Goal: Task Accomplishment & Management: Use online tool/utility

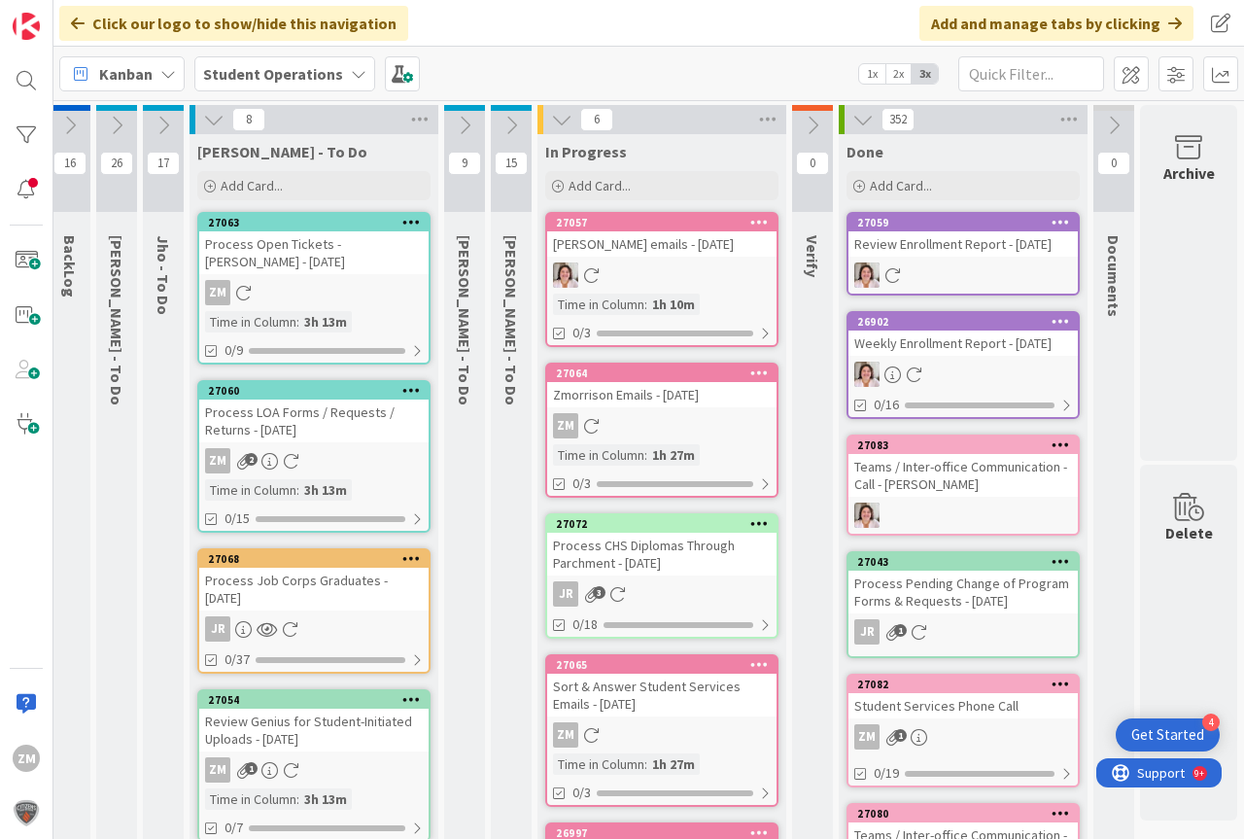
scroll to position [0, 43]
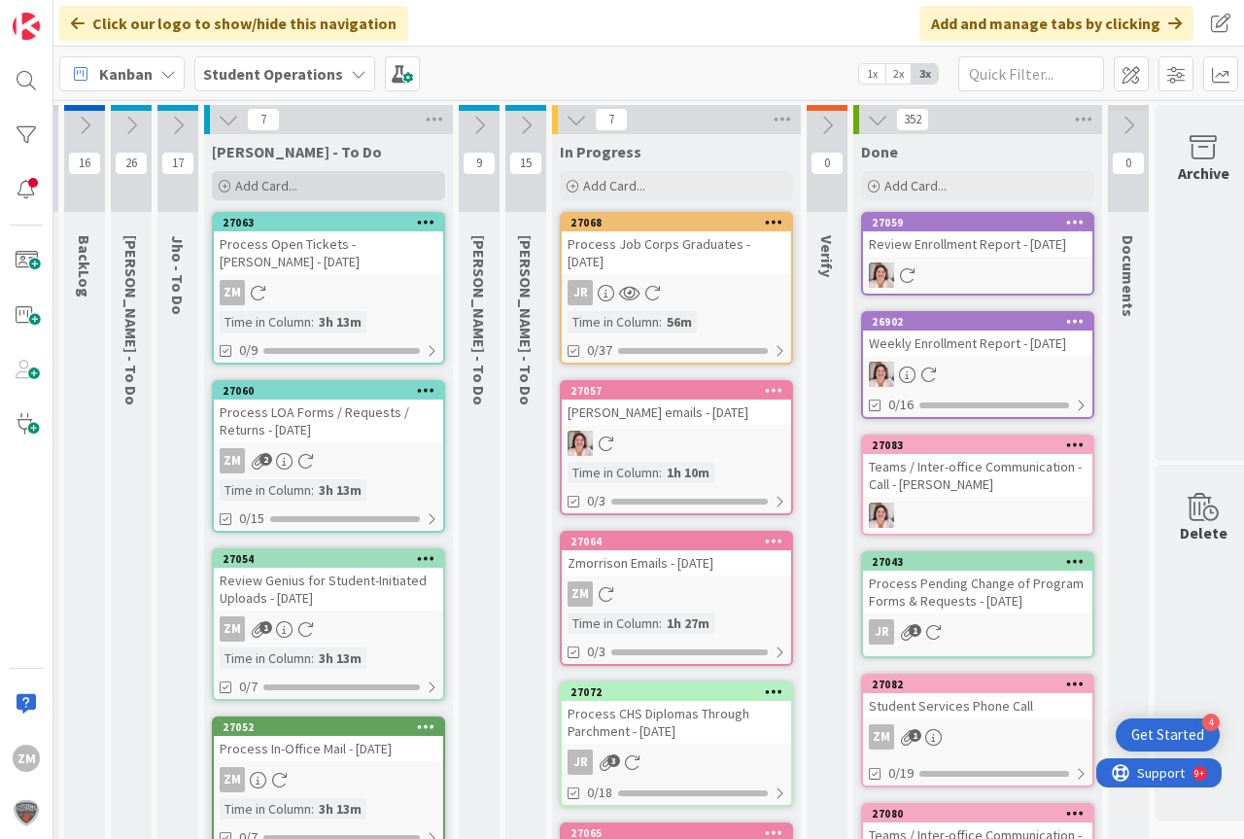
drag, startPoint x: 262, startPoint y: 187, endPoint x: 274, endPoint y: 190, distance: 12.3
click at [264, 187] on span "Add Card..." at bounding box center [266, 185] width 62 height 17
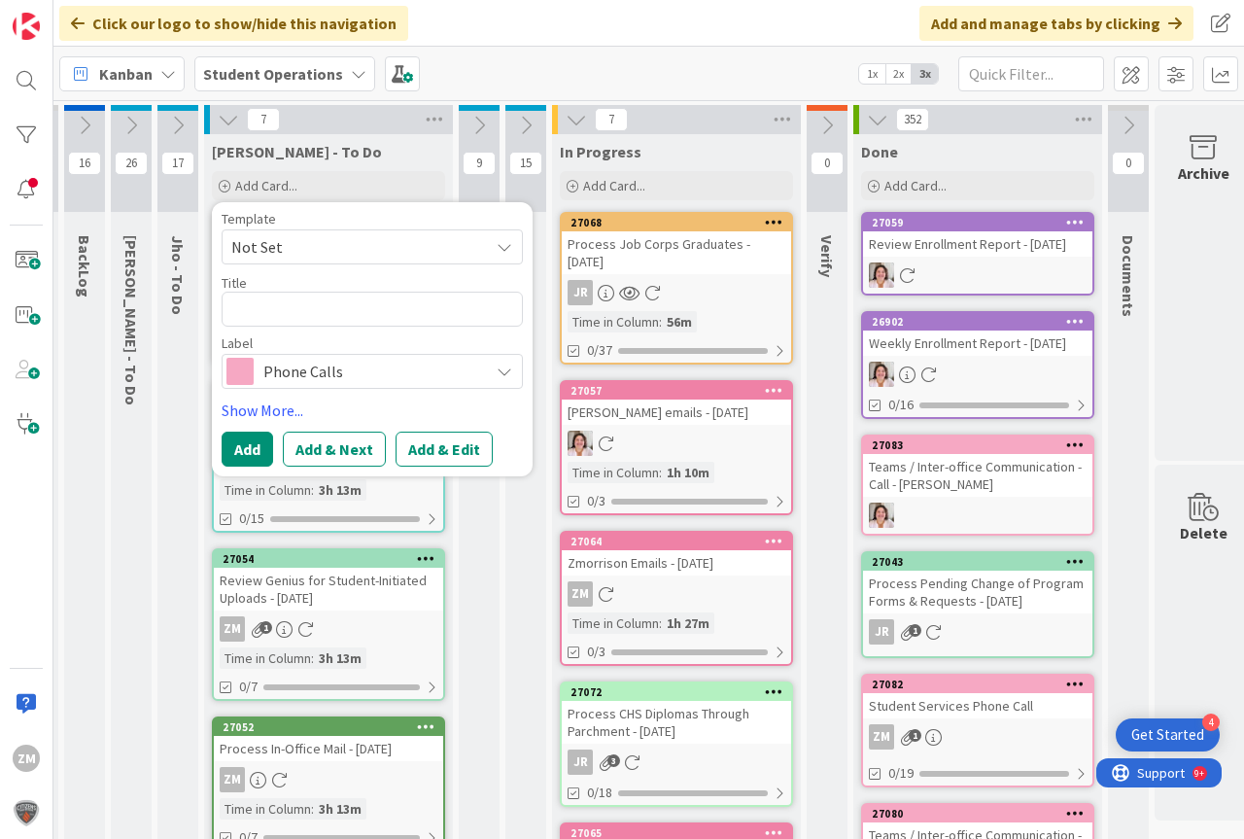
click at [500, 250] on icon at bounding box center [505, 247] width 16 height 16
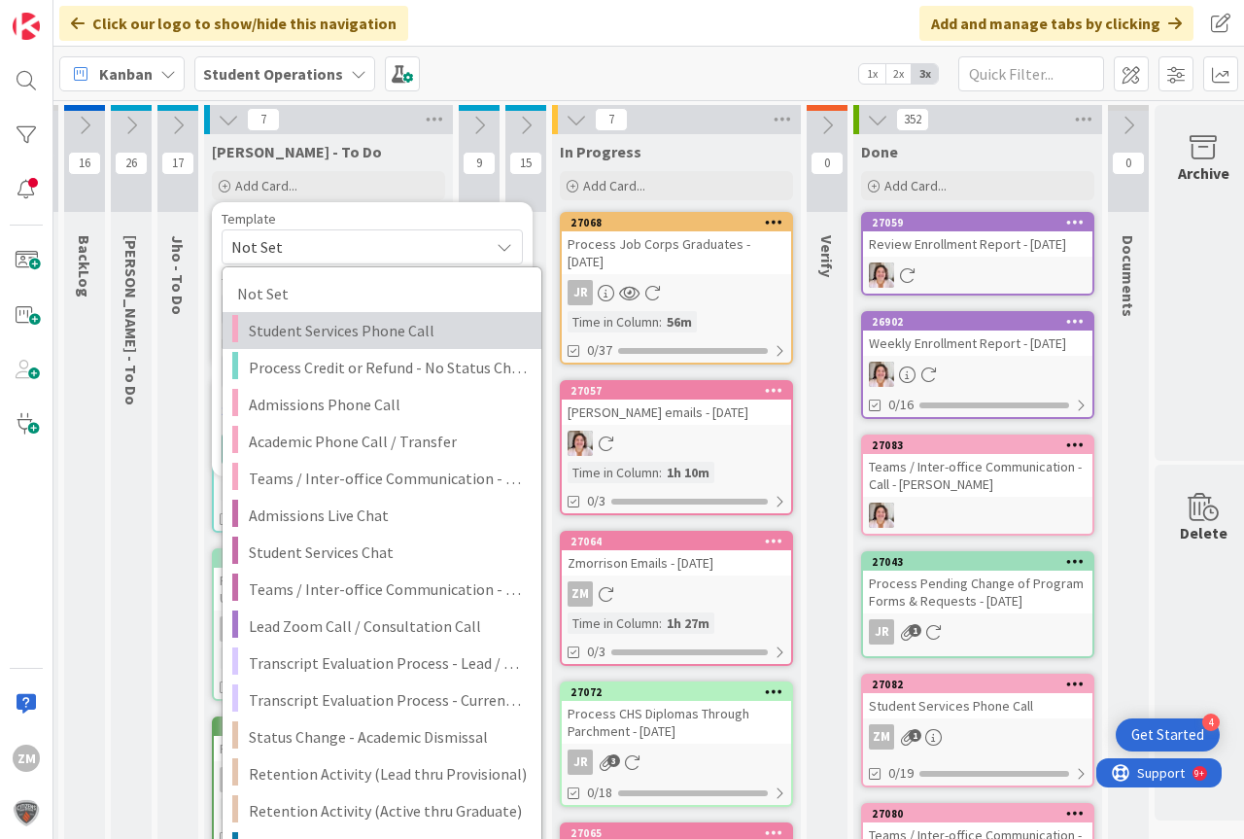
click at [324, 332] on span "Student Services Phone Call" at bounding box center [388, 330] width 278 height 25
type textarea "x"
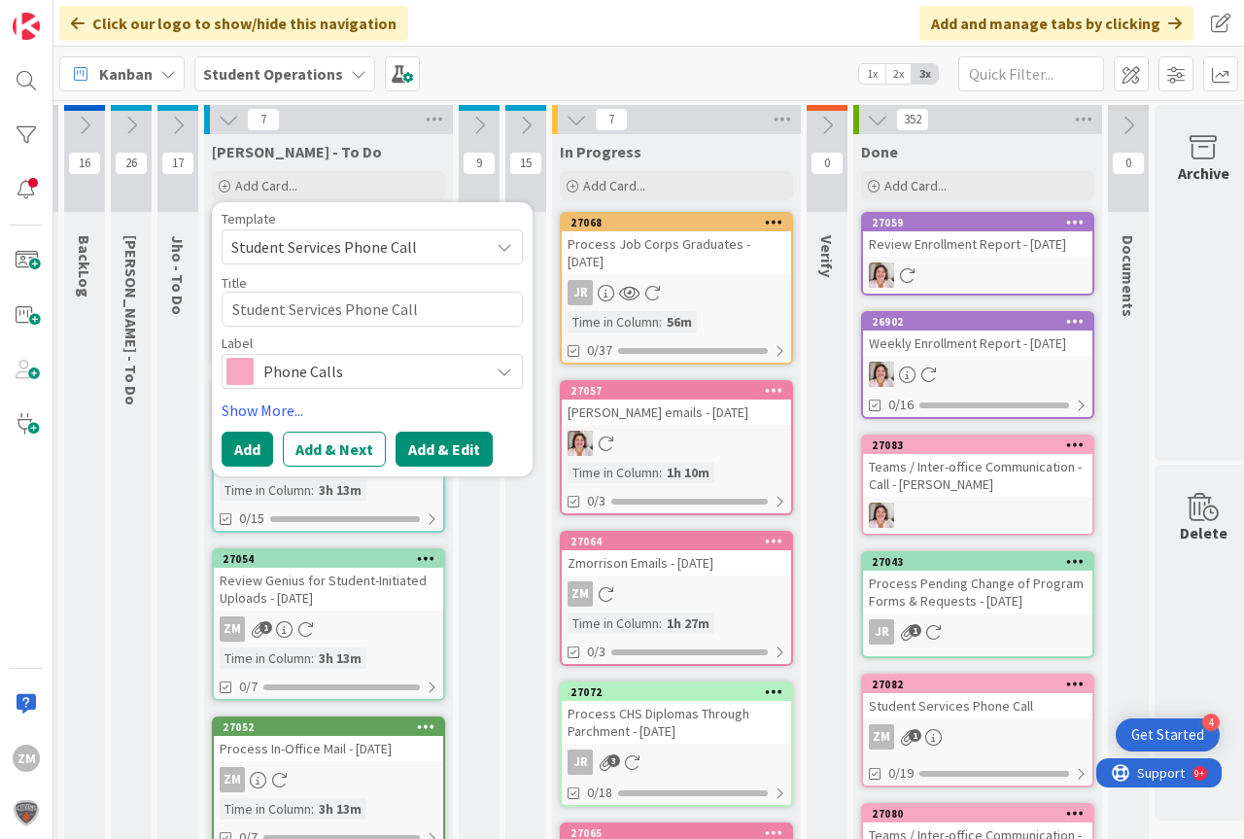
click at [448, 453] on button "Add & Edit" at bounding box center [444, 448] width 97 height 35
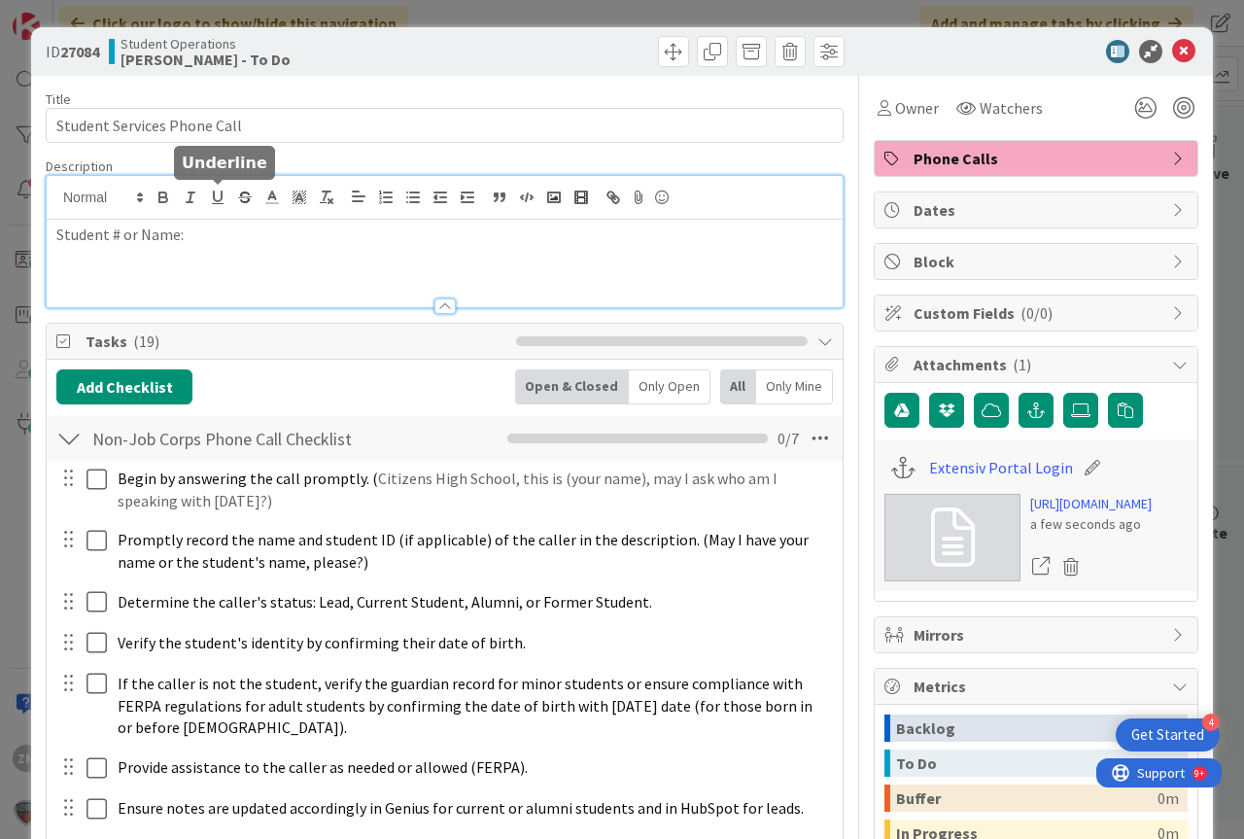
click at [220, 208] on div "Student # or Name:" at bounding box center [445, 241] width 796 height 131
click at [1172, 54] on icon at bounding box center [1183, 51] width 23 height 23
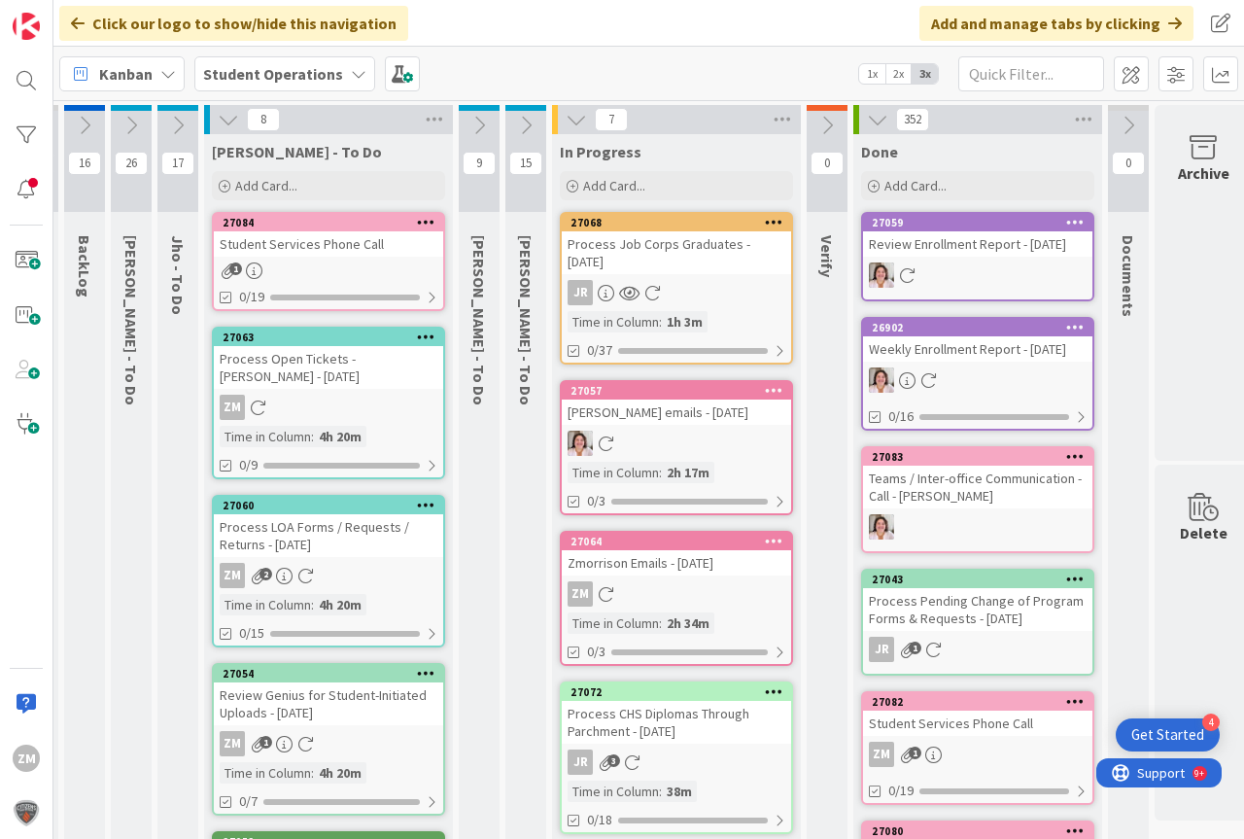
click at [427, 221] on icon at bounding box center [426, 222] width 18 height 14
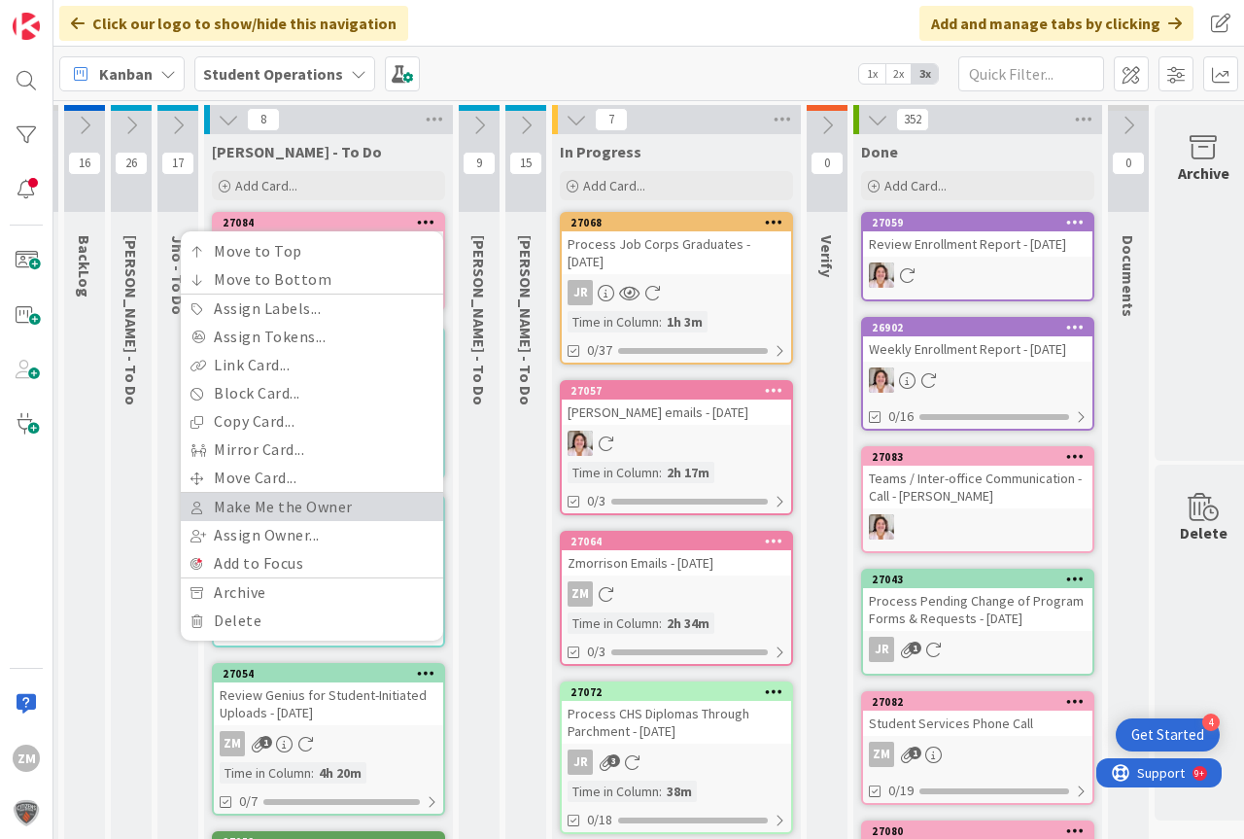
click at [267, 509] on link "Make Me the Owner" at bounding box center [312, 507] width 262 height 28
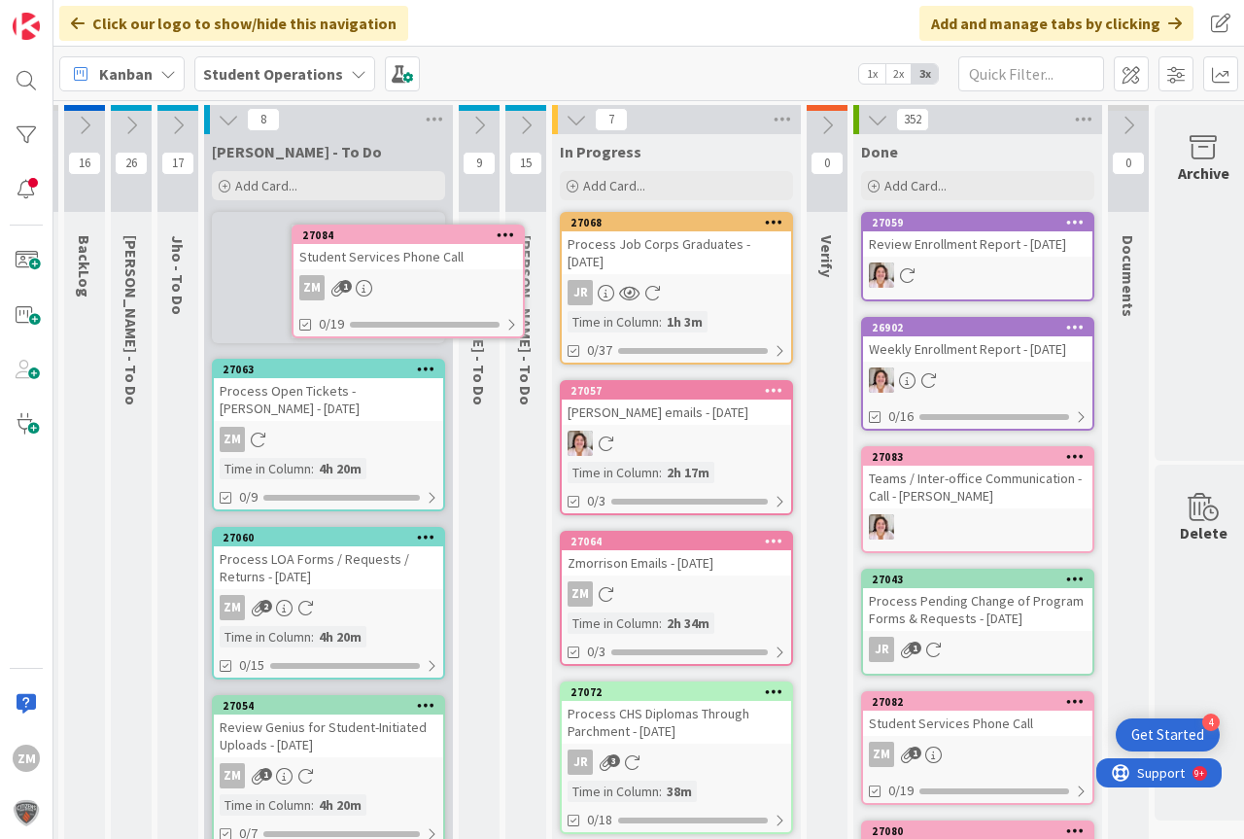
scroll to position [0, 34]
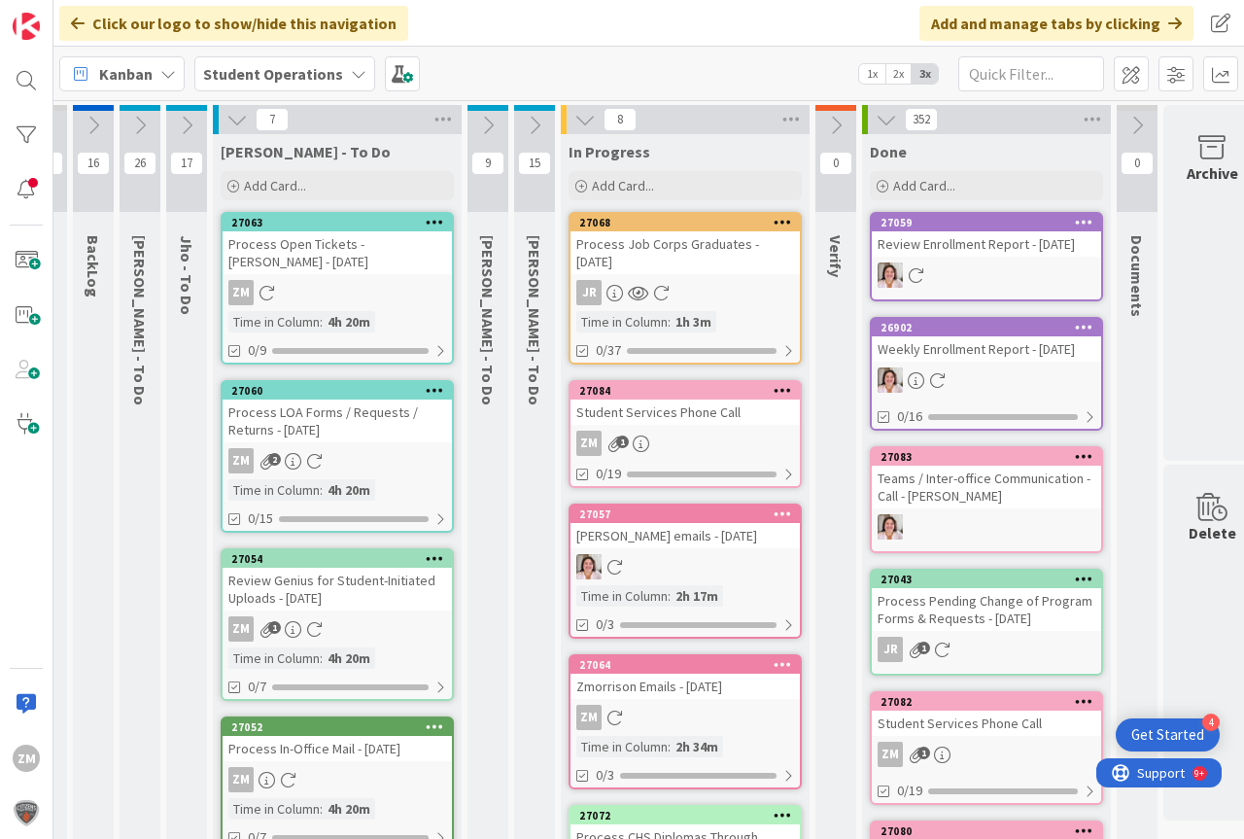
click at [688, 431] on div "ZM 1" at bounding box center [684, 443] width 229 height 25
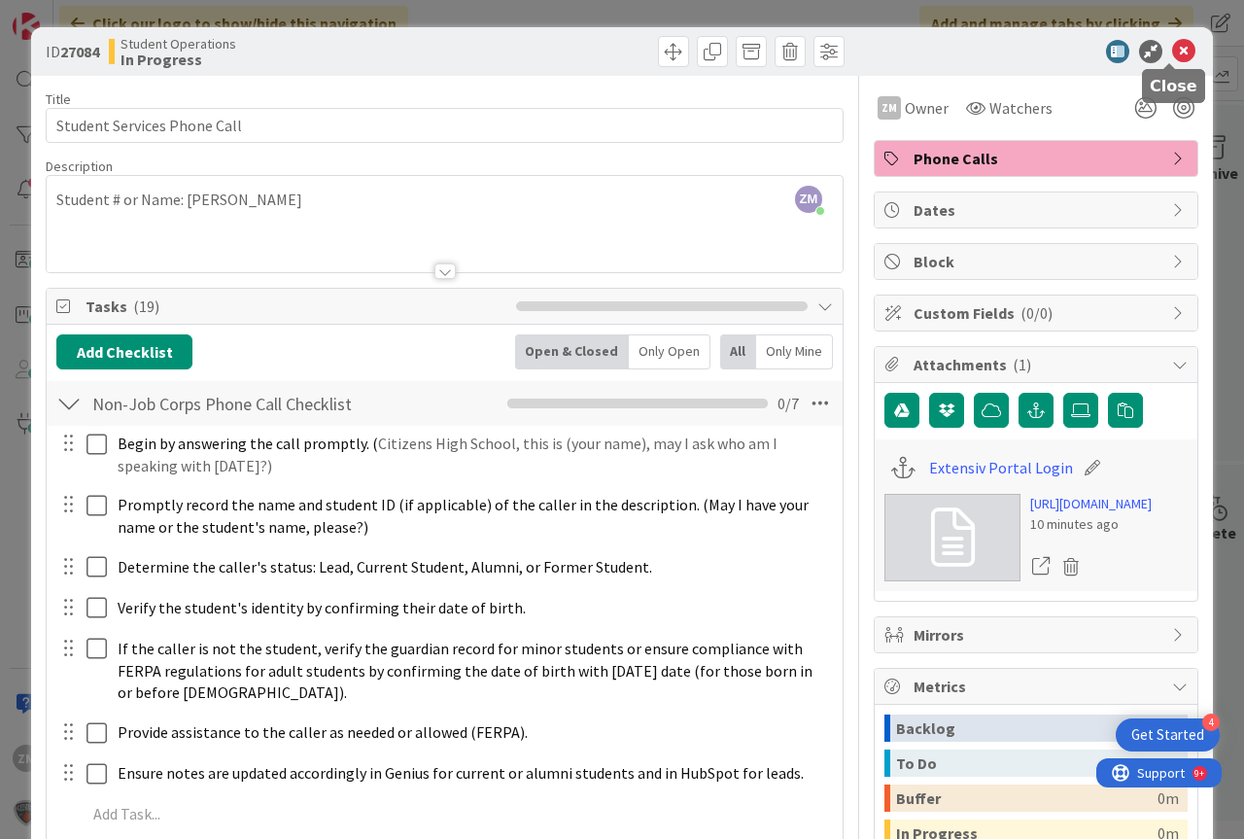
click at [1172, 47] on icon at bounding box center [1183, 51] width 23 height 23
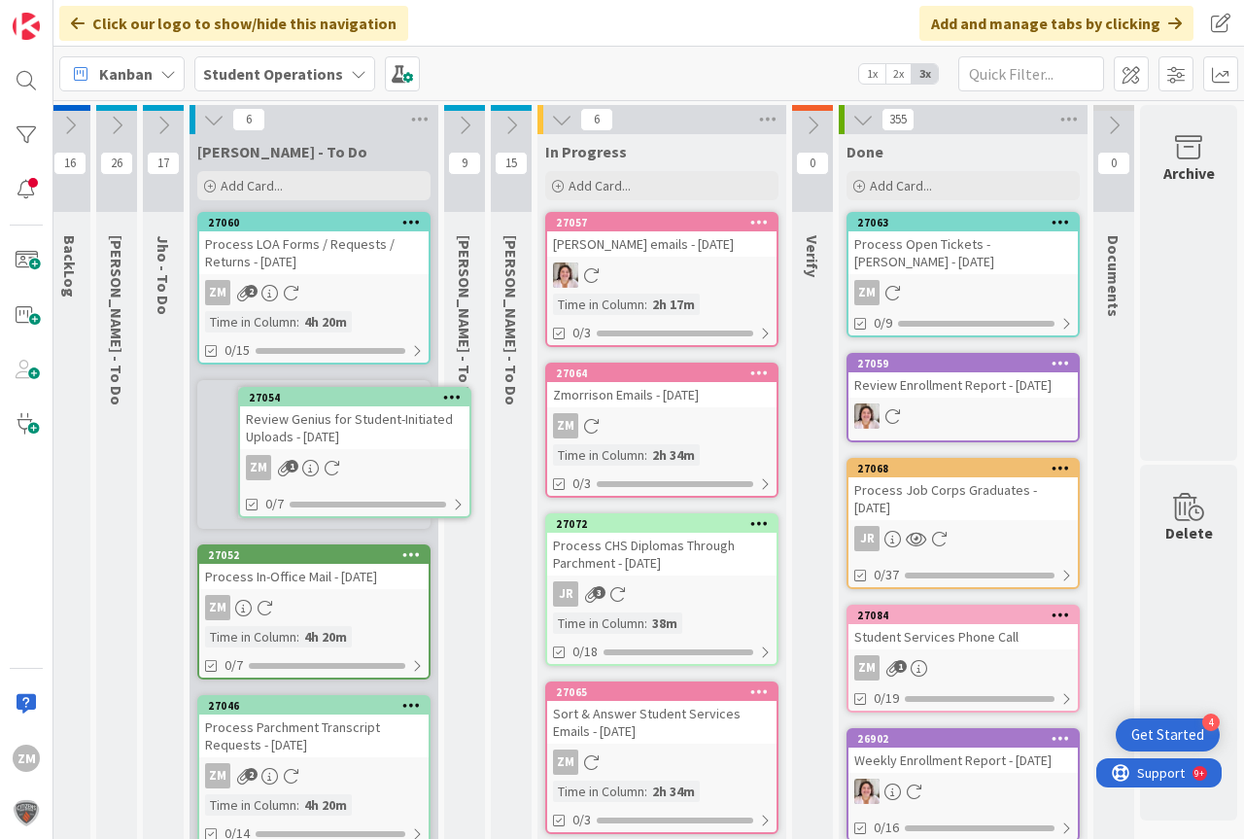
scroll to position [0, 52]
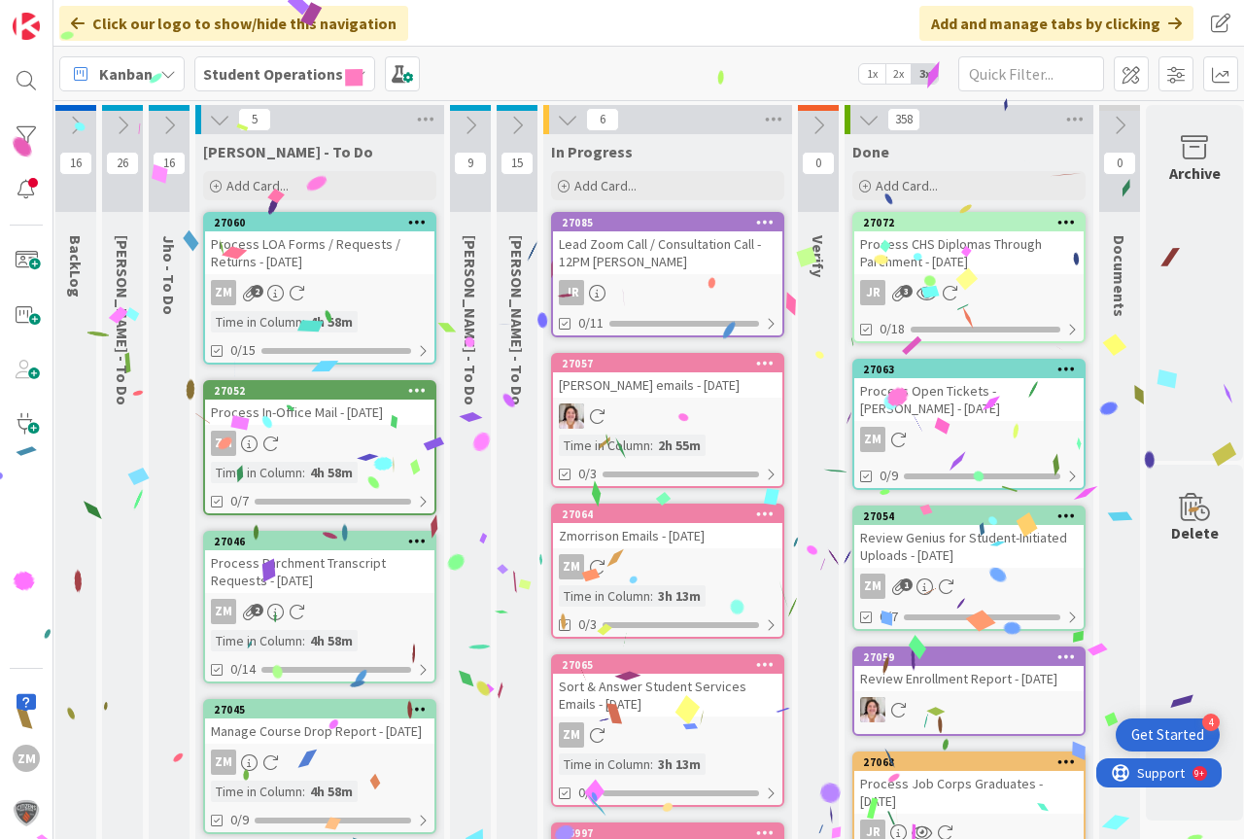
click at [953, 269] on div "Process CHS Diplomas Through Parchment - [DATE]" at bounding box center [968, 252] width 229 height 43
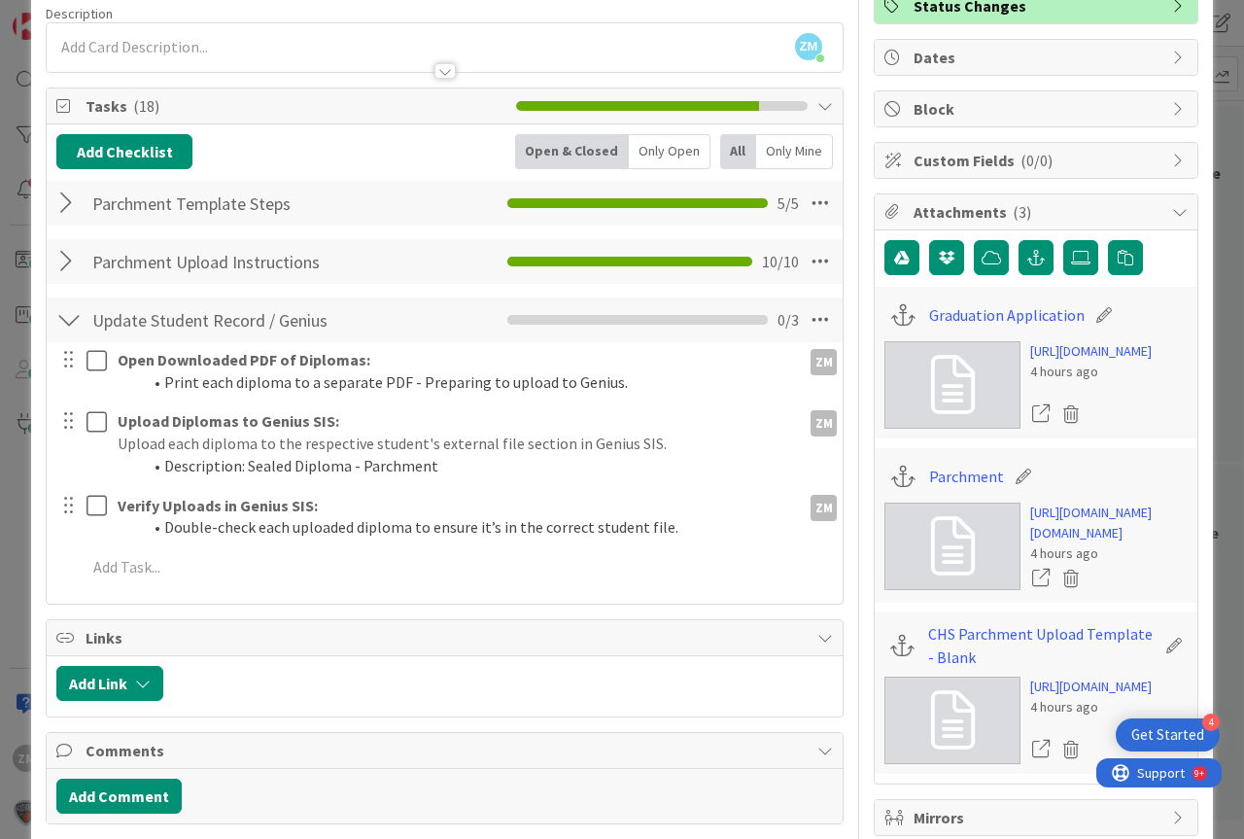
scroll to position [194, 0]
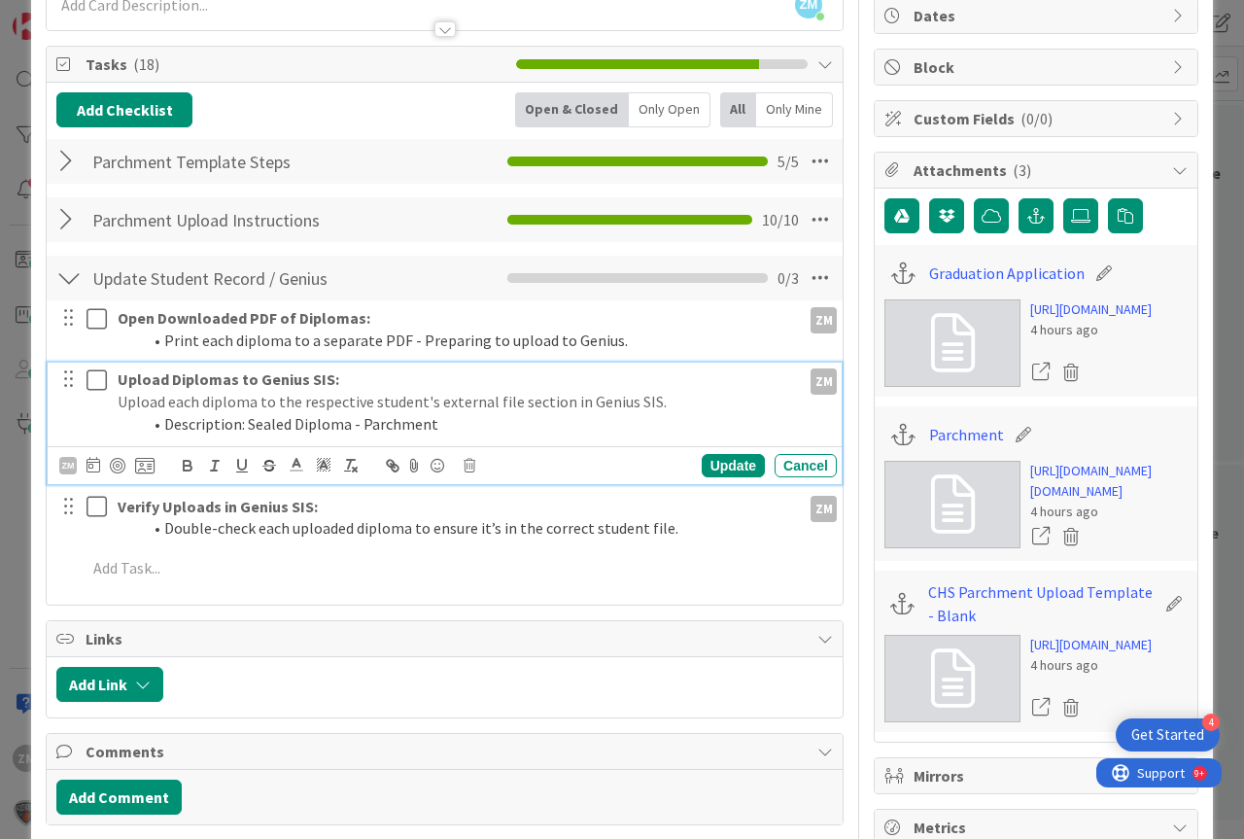
click at [95, 384] on icon at bounding box center [100, 379] width 29 height 23
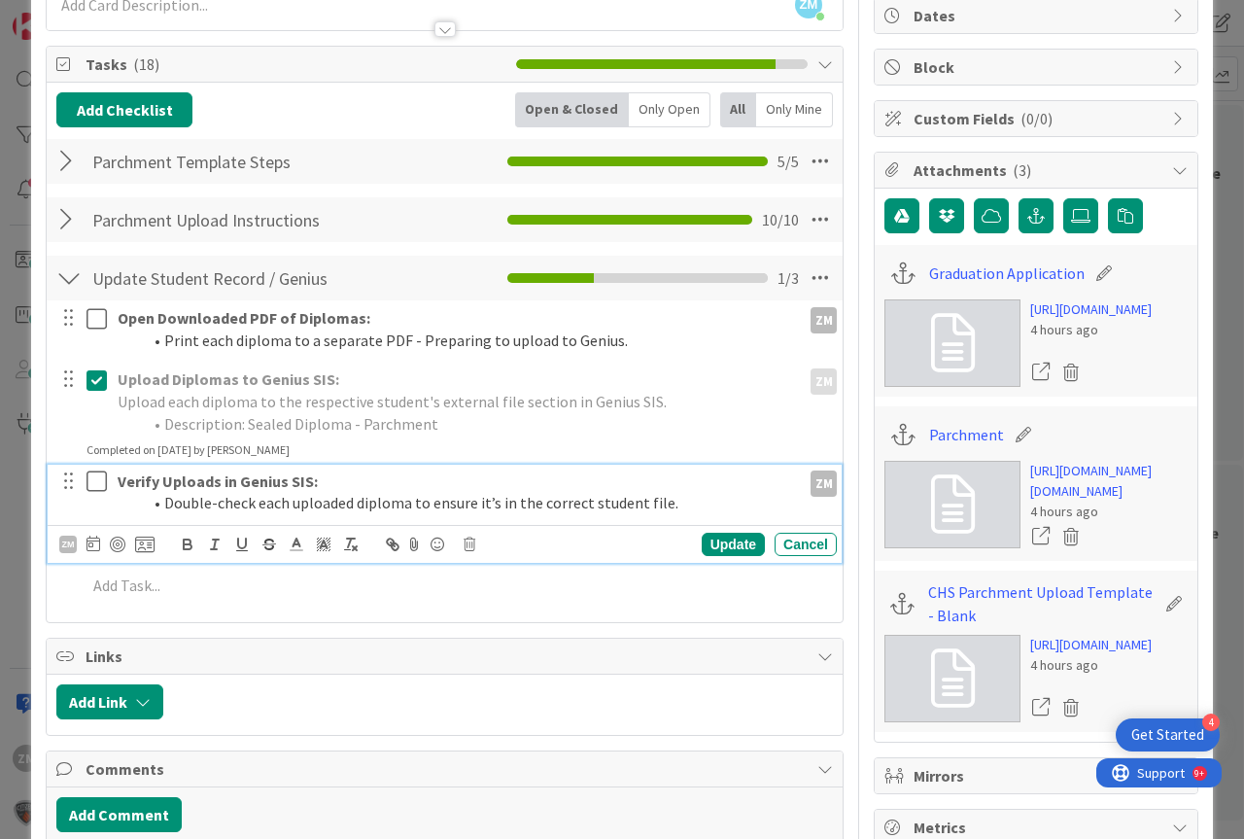
click at [91, 484] on icon at bounding box center [100, 480] width 29 height 23
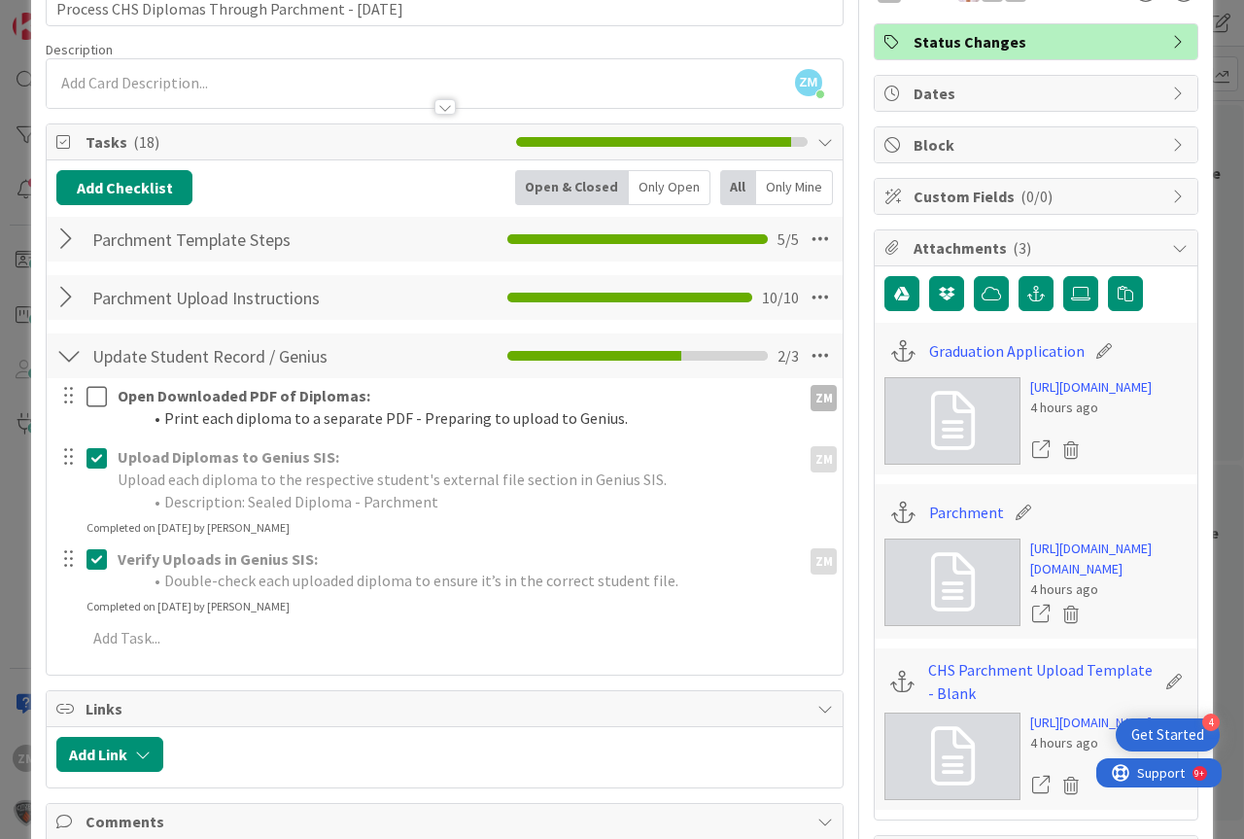
scroll to position [0, 0]
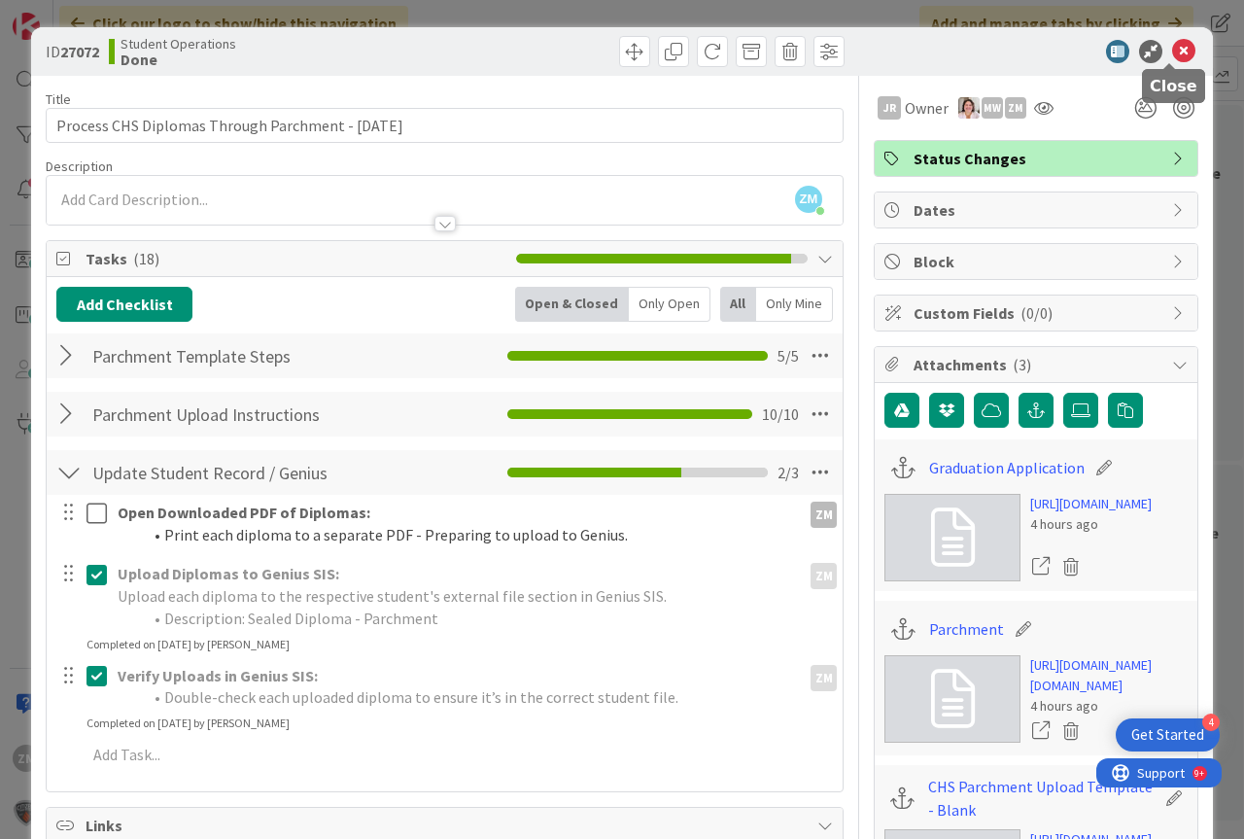
click at [1172, 52] on icon at bounding box center [1183, 51] width 23 height 23
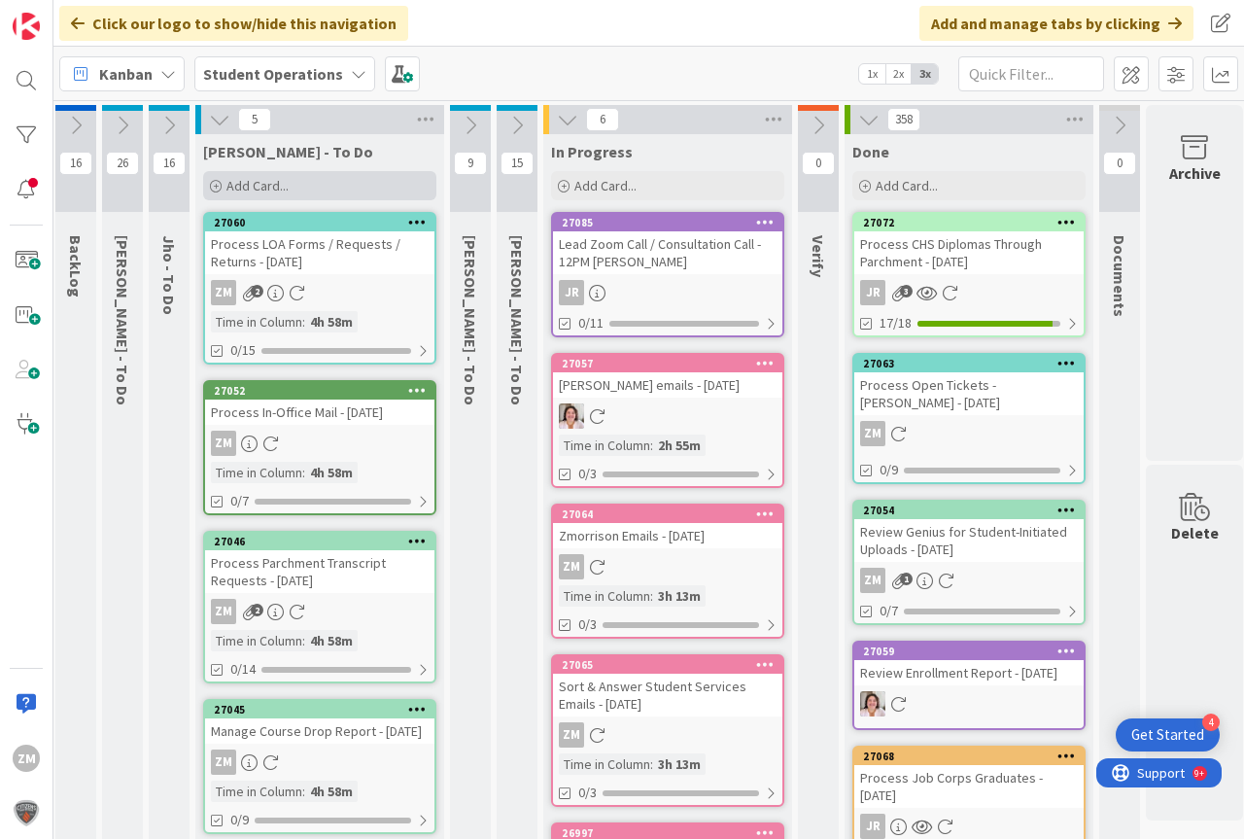
click at [253, 181] on span "Add Card..." at bounding box center [257, 185] width 62 height 17
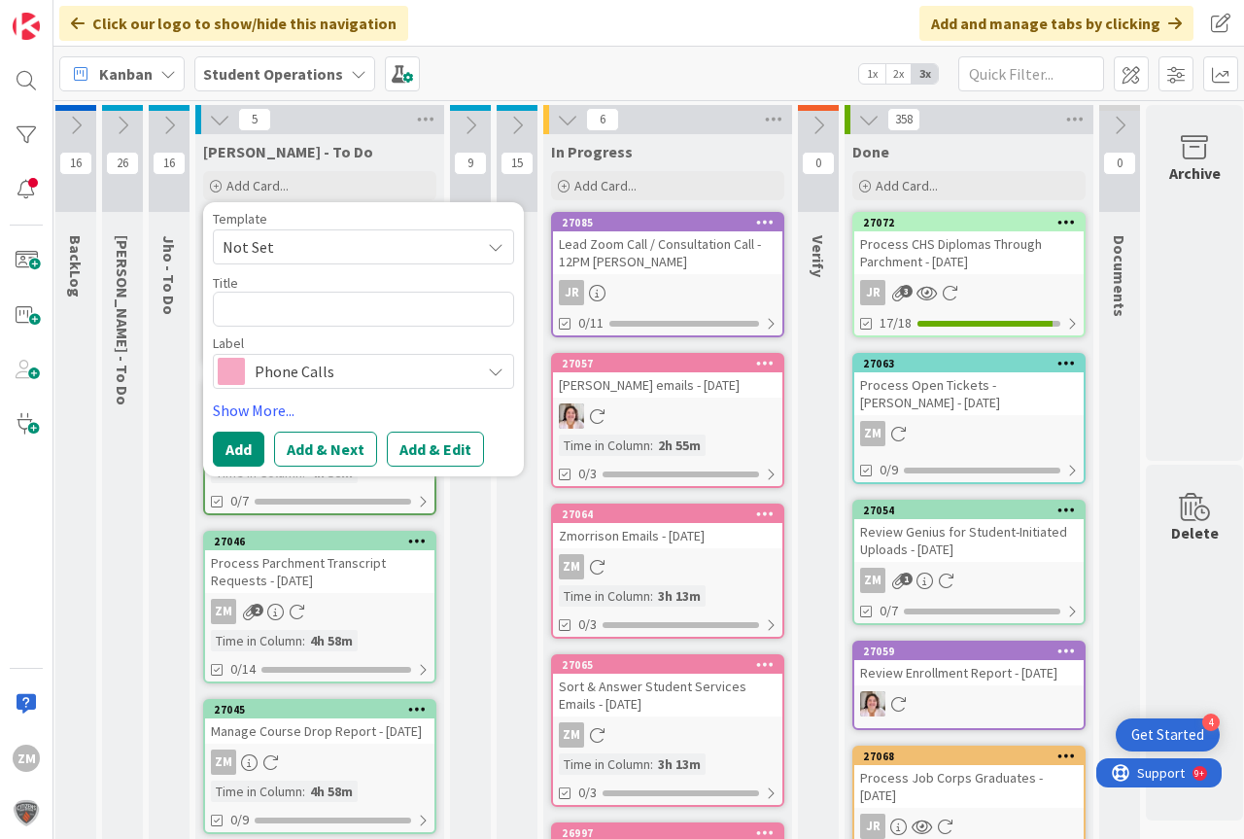
click at [496, 248] on icon at bounding box center [496, 247] width 16 height 16
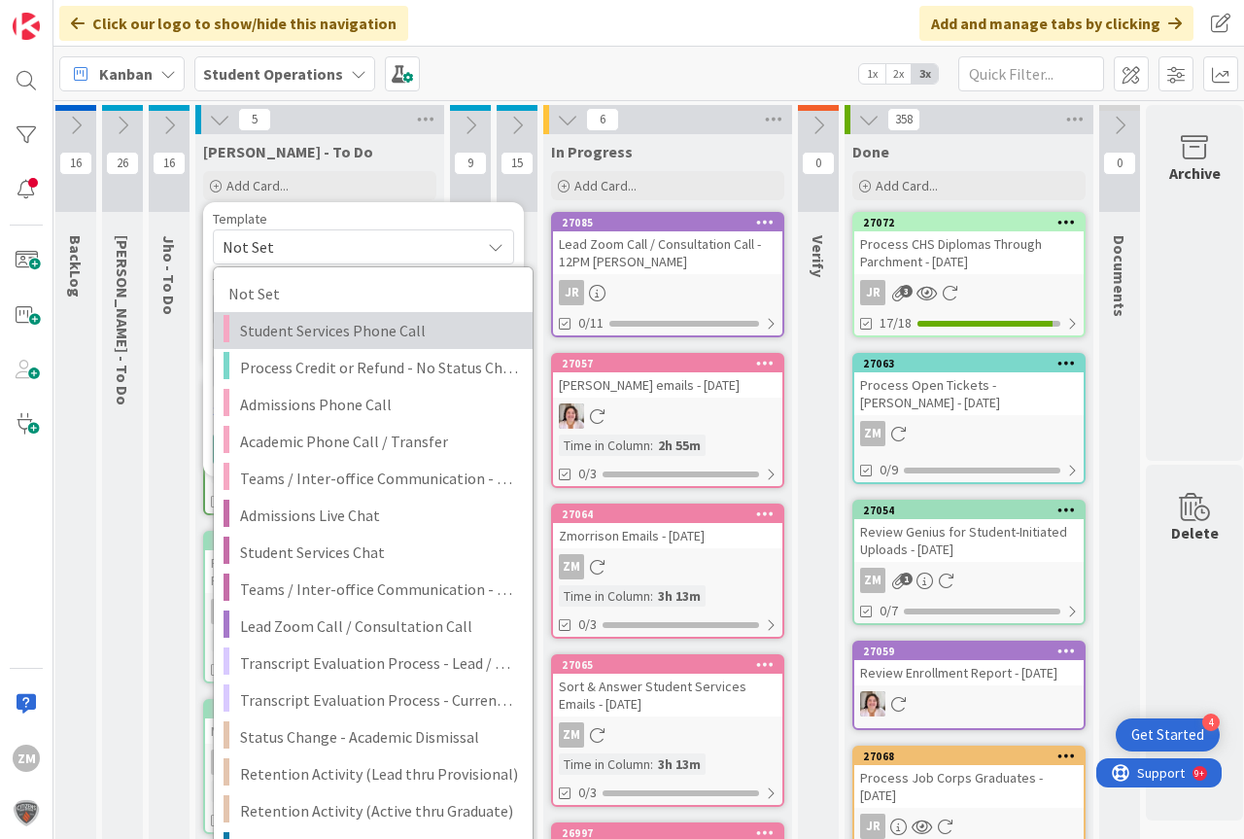
click at [322, 329] on span "Student Services Phone Call" at bounding box center [379, 330] width 278 height 25
type textarea "x"
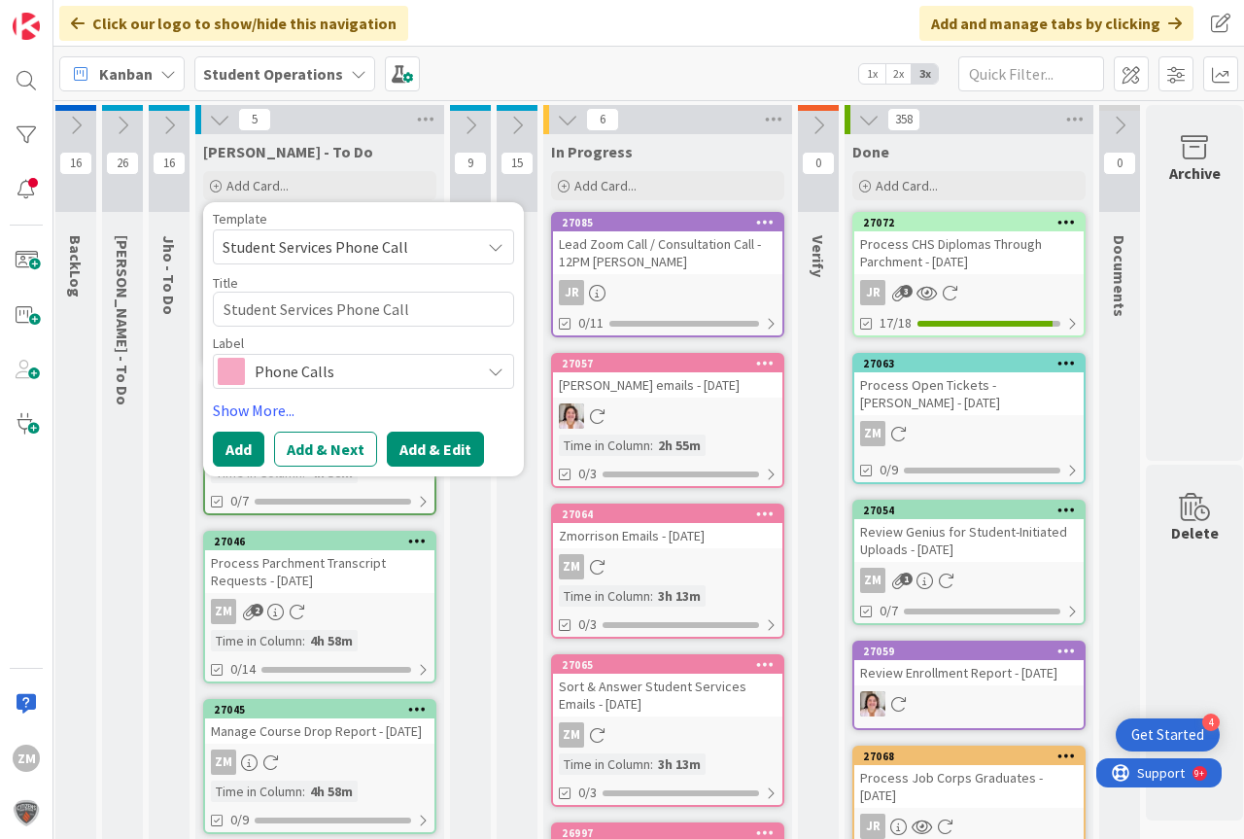
click at [443, 449] on button "Add & Edit" at bounding box center [435, 448] width 97 height 35
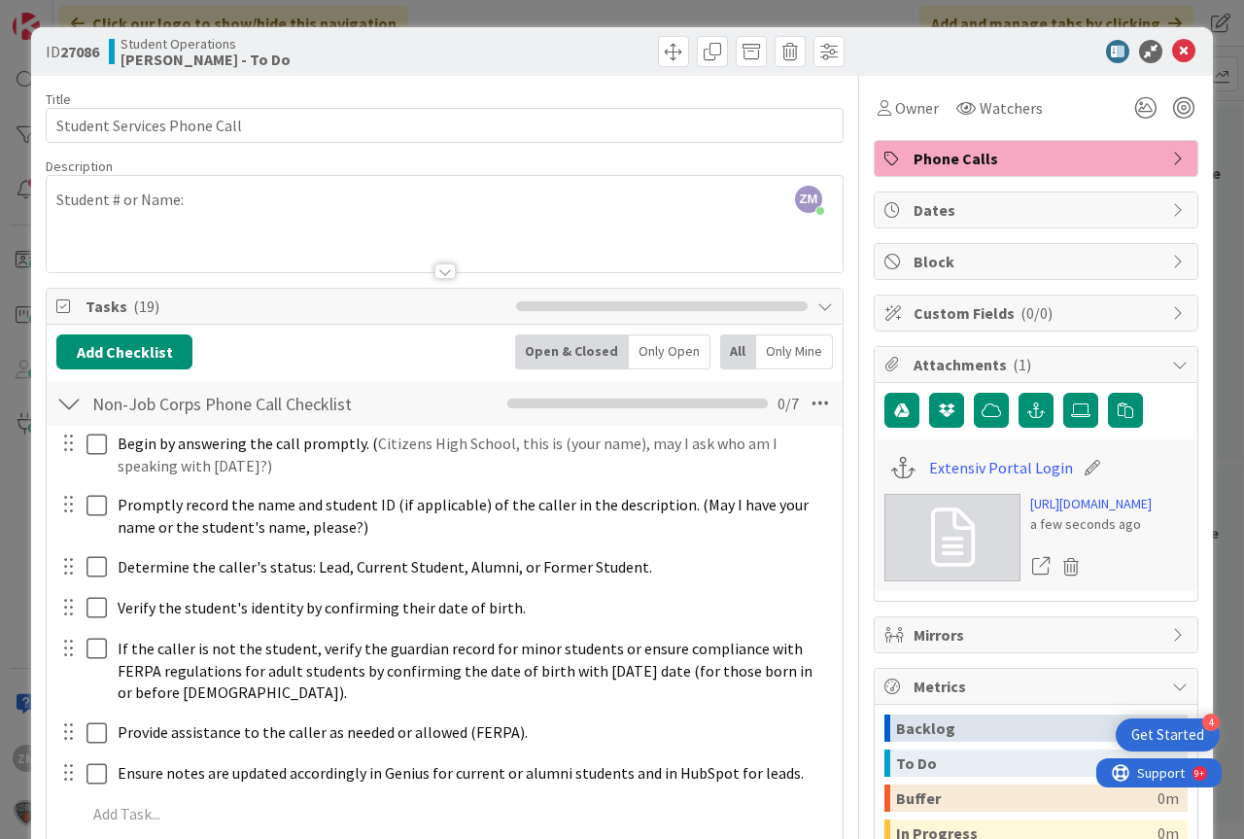
click at [265, 209] on div "ZM [PERSON_NAME] just joined Student # or Name:" at bounding box center [445, 224] width 796 height 96
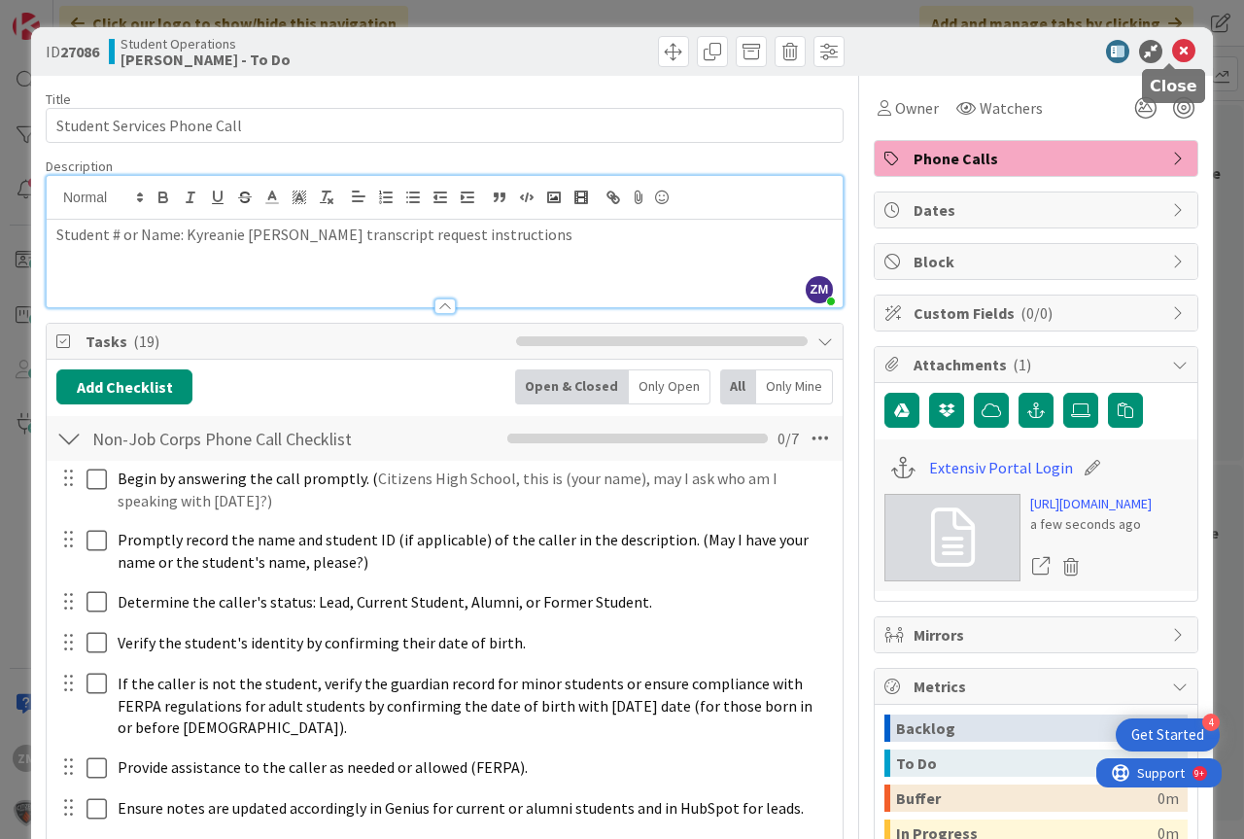
click at [1179, 52] on icon at bounding box center [1183, 51] width 23 height 23
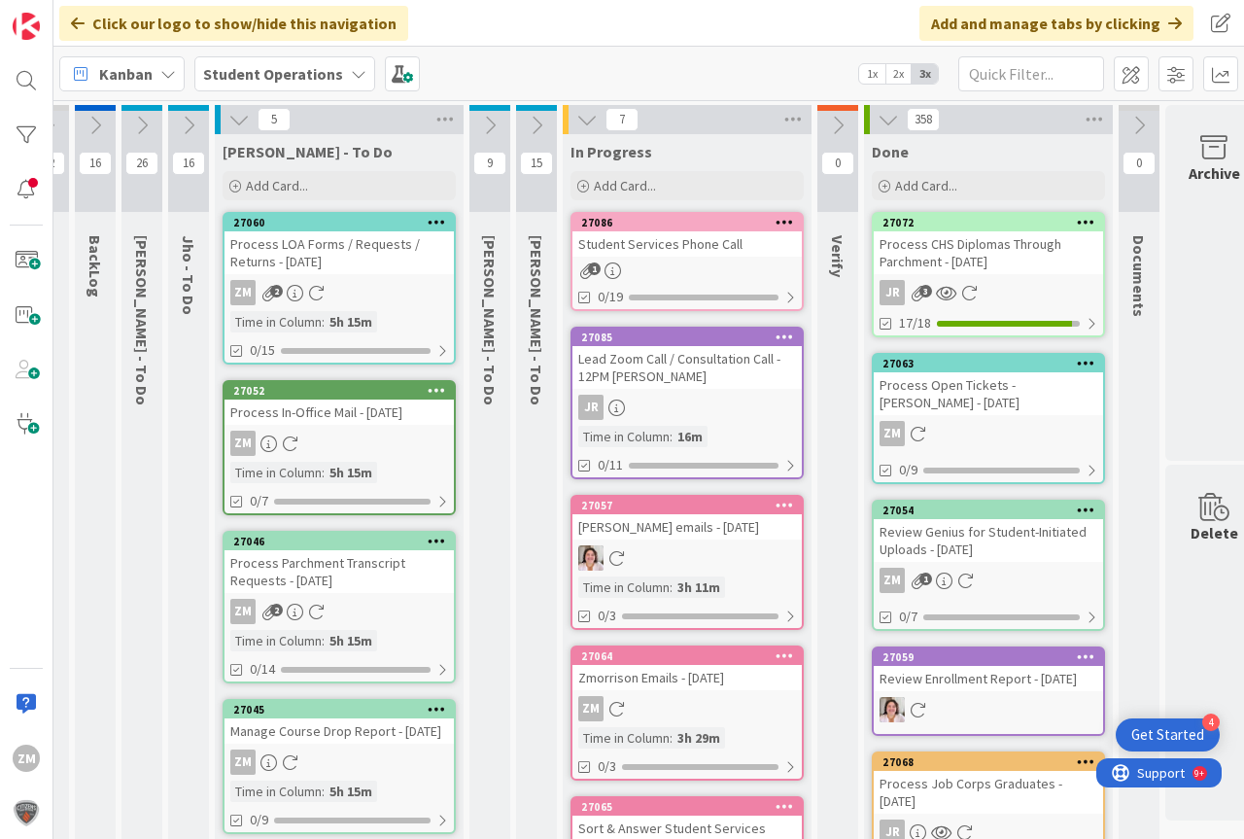
click at [779, 221] on icon at bounding box center [785, 222] width 18 height 14
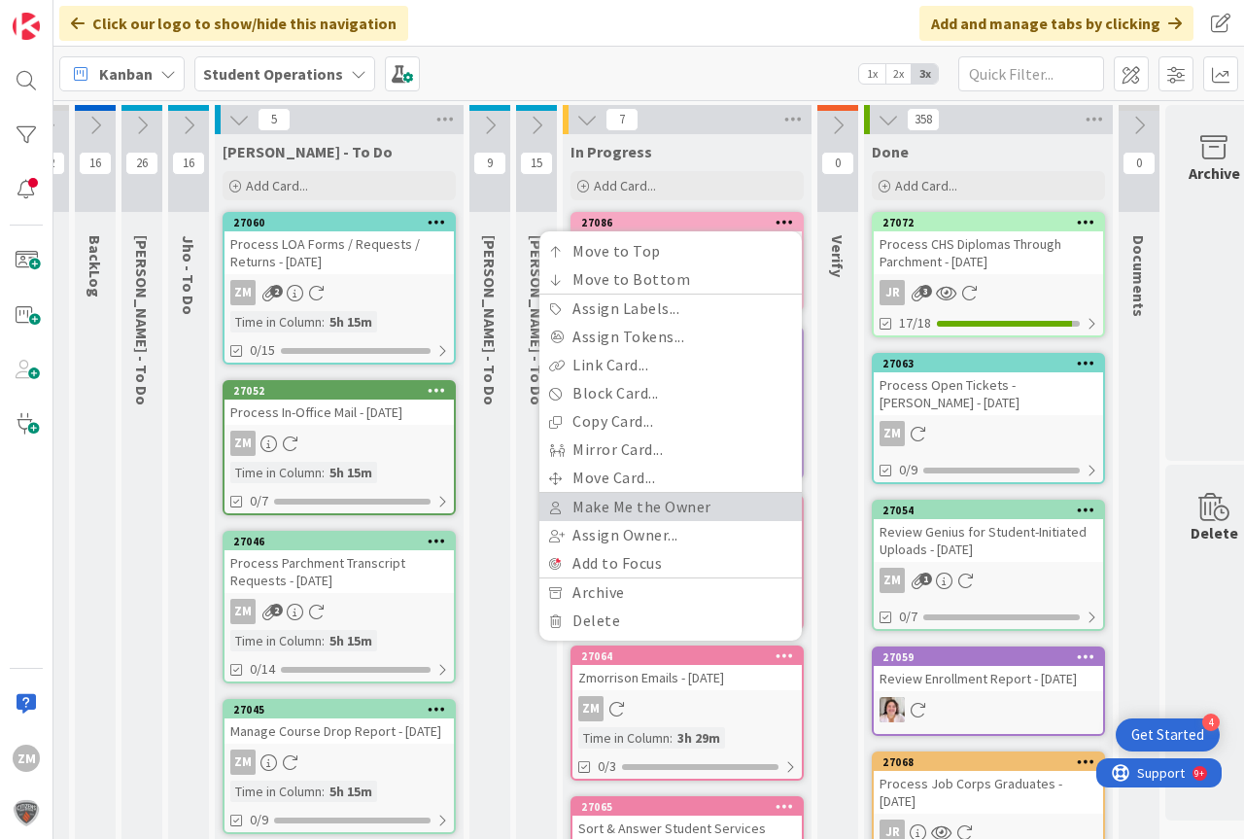
click at [642, 501] on link "Make Me the Owner" at bounding box center [670, 507] width 262 height 28
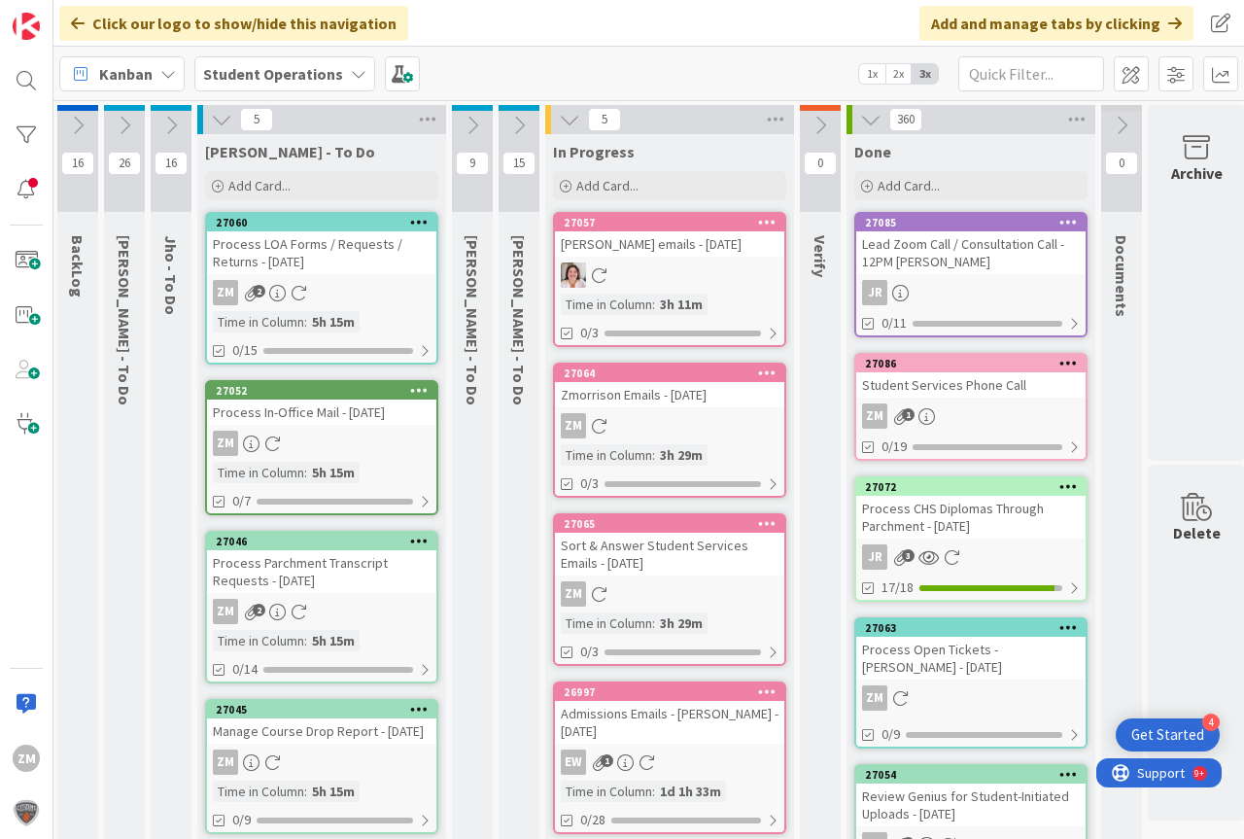
scroll to position [0, 35]
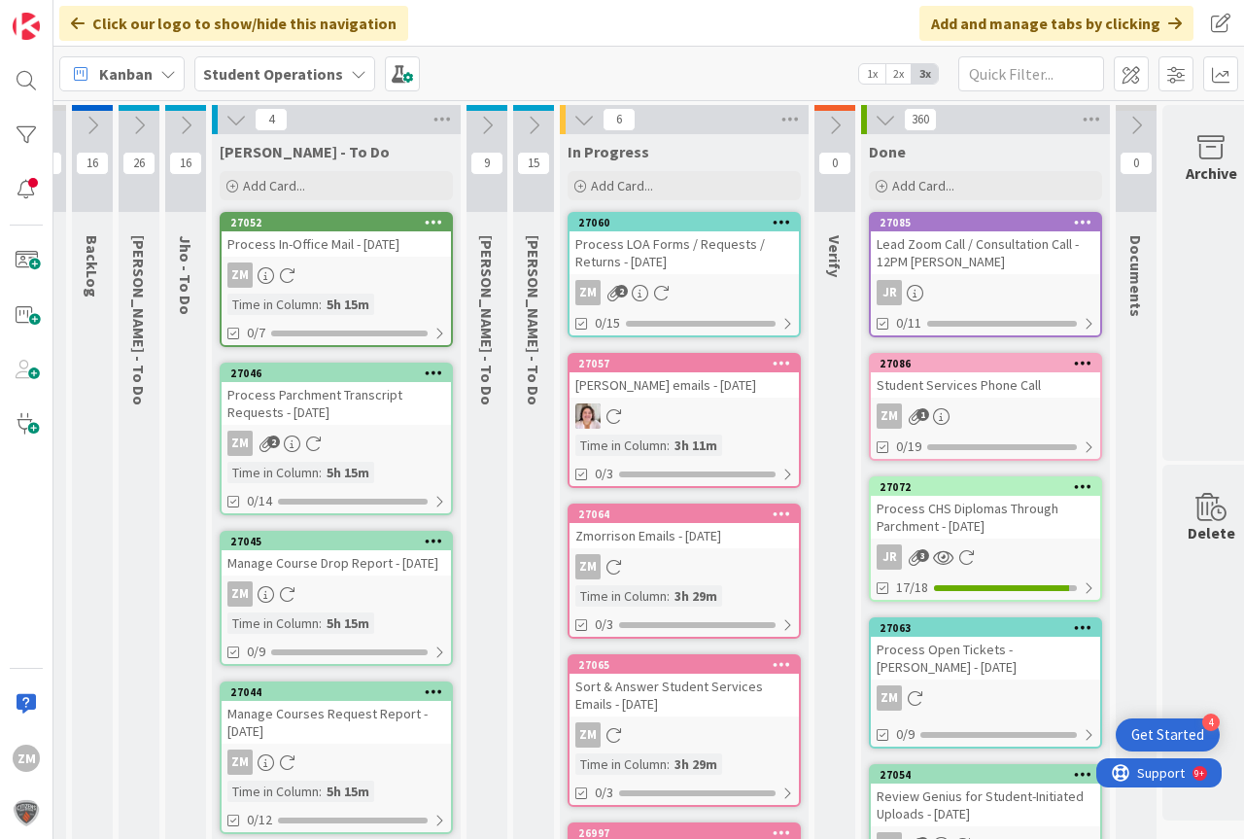
click at [662, 274] on link "27060 Process LOA Forms / Requests / Returns - [DATE] ZM 2 0/15" at bounding box center [684, 274] width 233 height 125
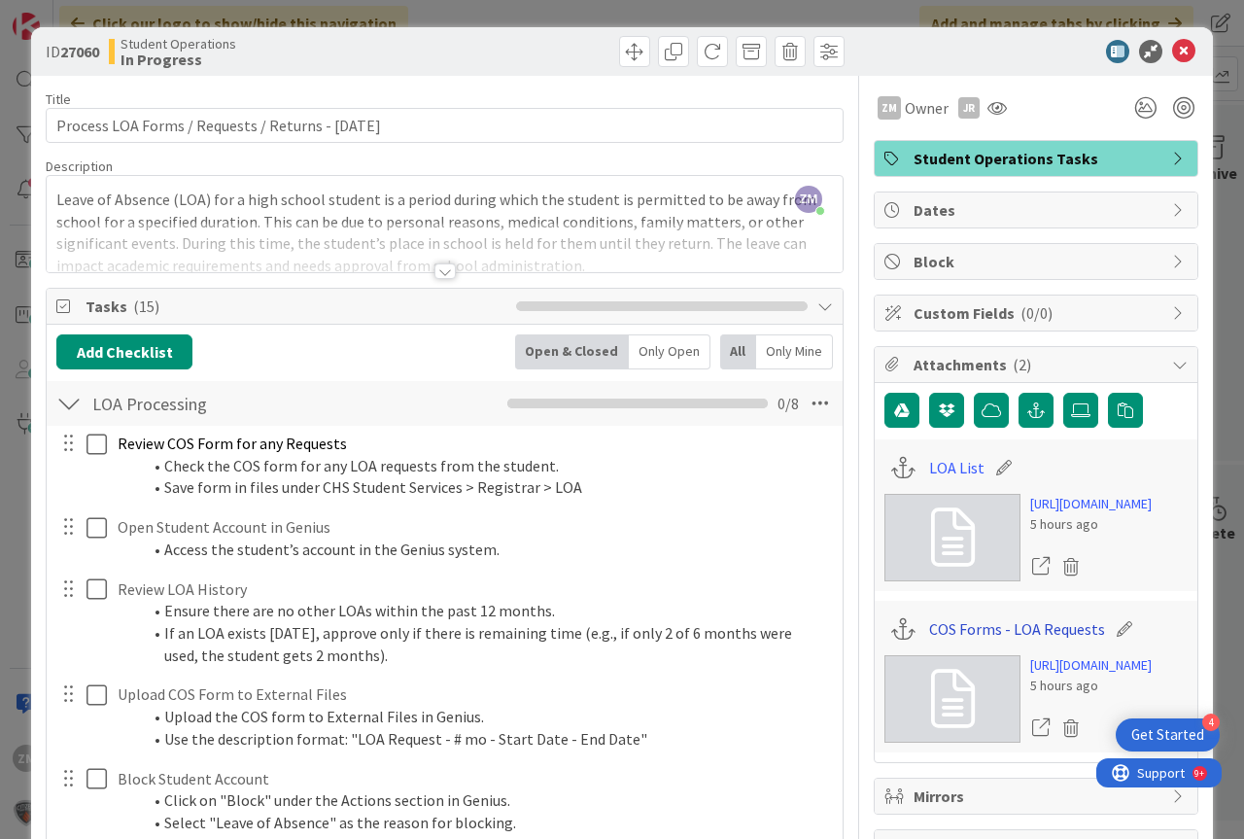
click at [1028, 640] on link "COS Forms - LOA Requests" at bounding box center [1017, 628] width 176 height 23
click at [929, 466] on link "LOA List" at bounding box center [956, 467] width 55 height 23
click at [1172, 59] on icon at bounding box center [1183, 51] width 23 height 23
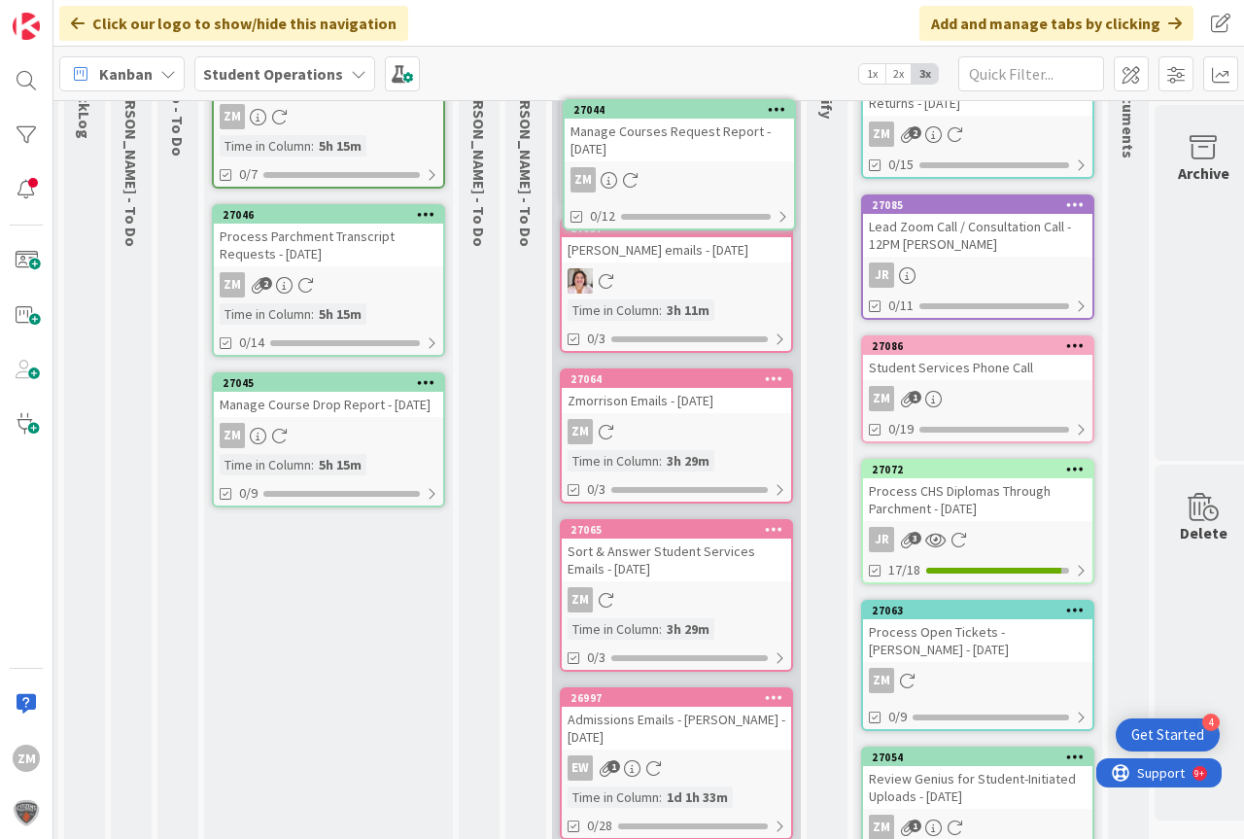
scroll to position [0, 43]
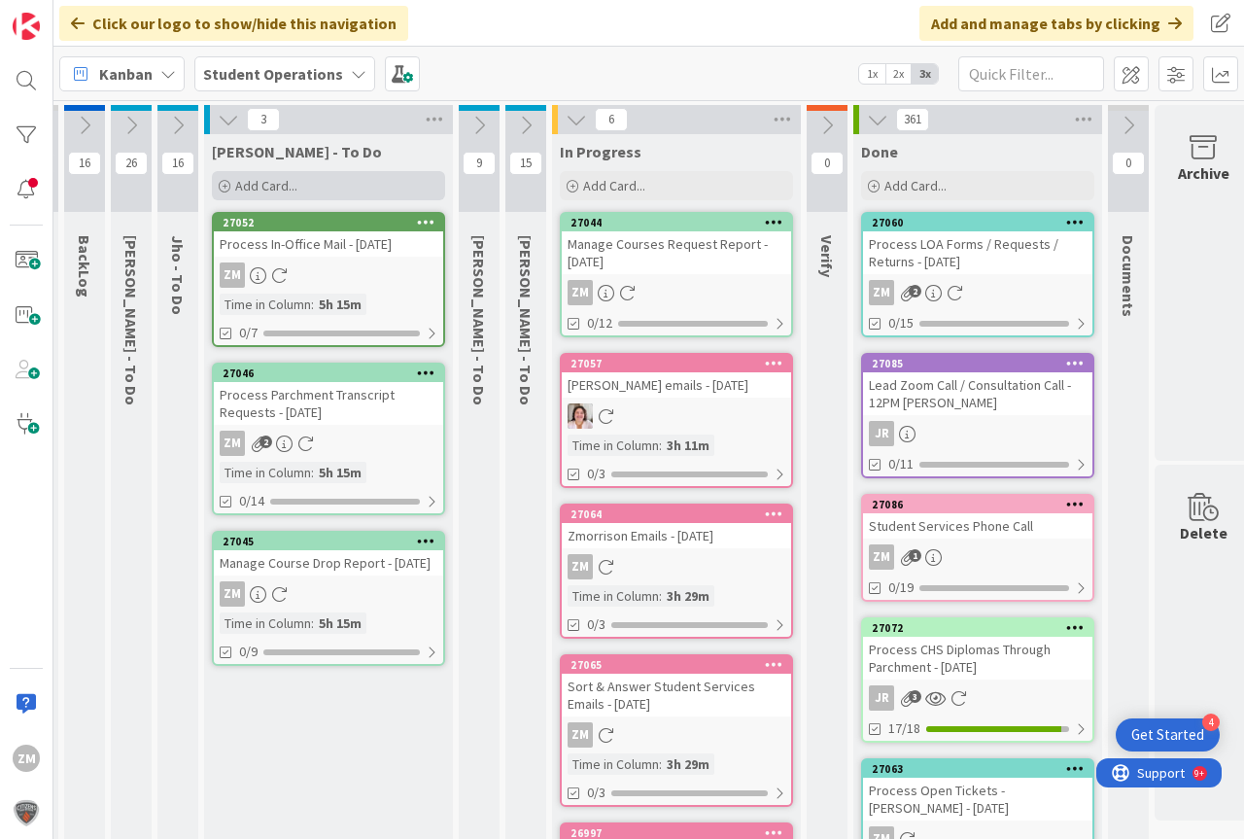
click at [240, 183] on span "Add Card..." at bounding box center [266, 185] width 62 height 17
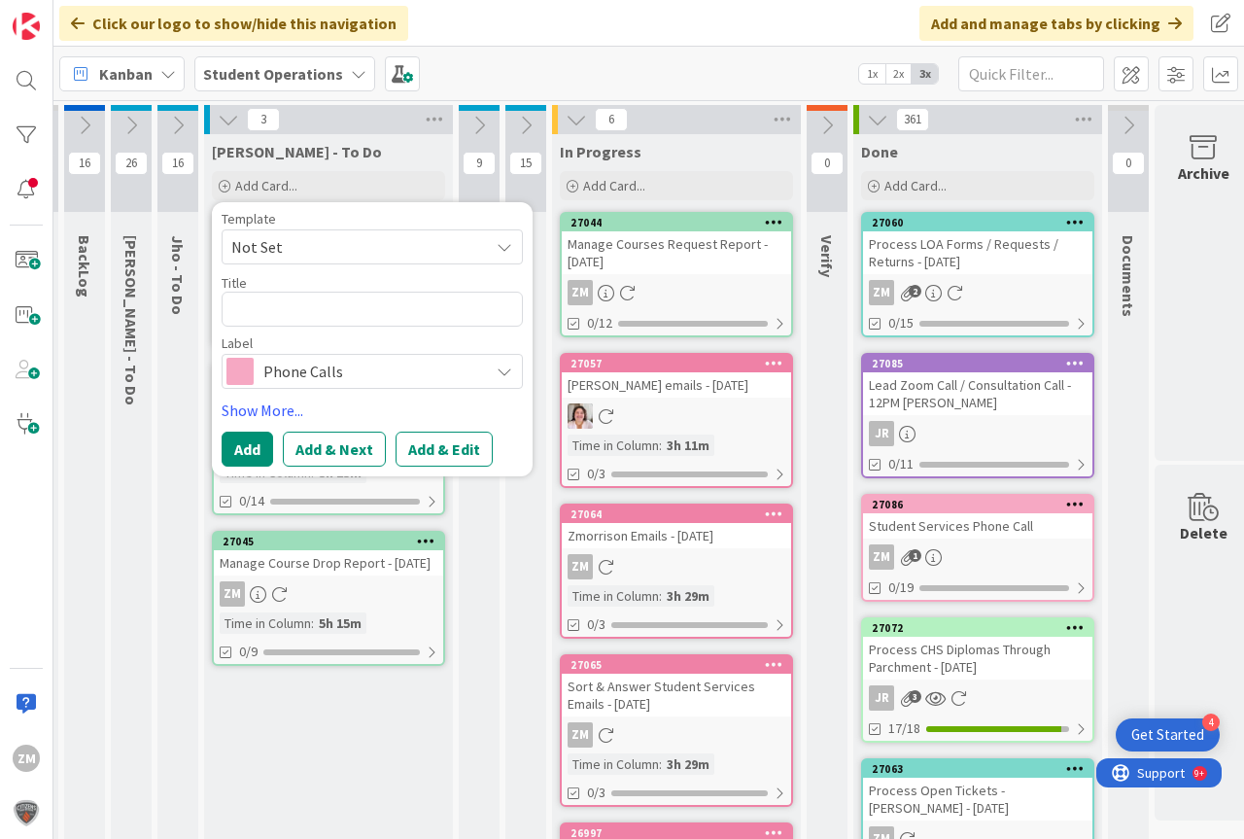
click at [500, 246] on icon at bounding box center [505, 247] width 16 height 16
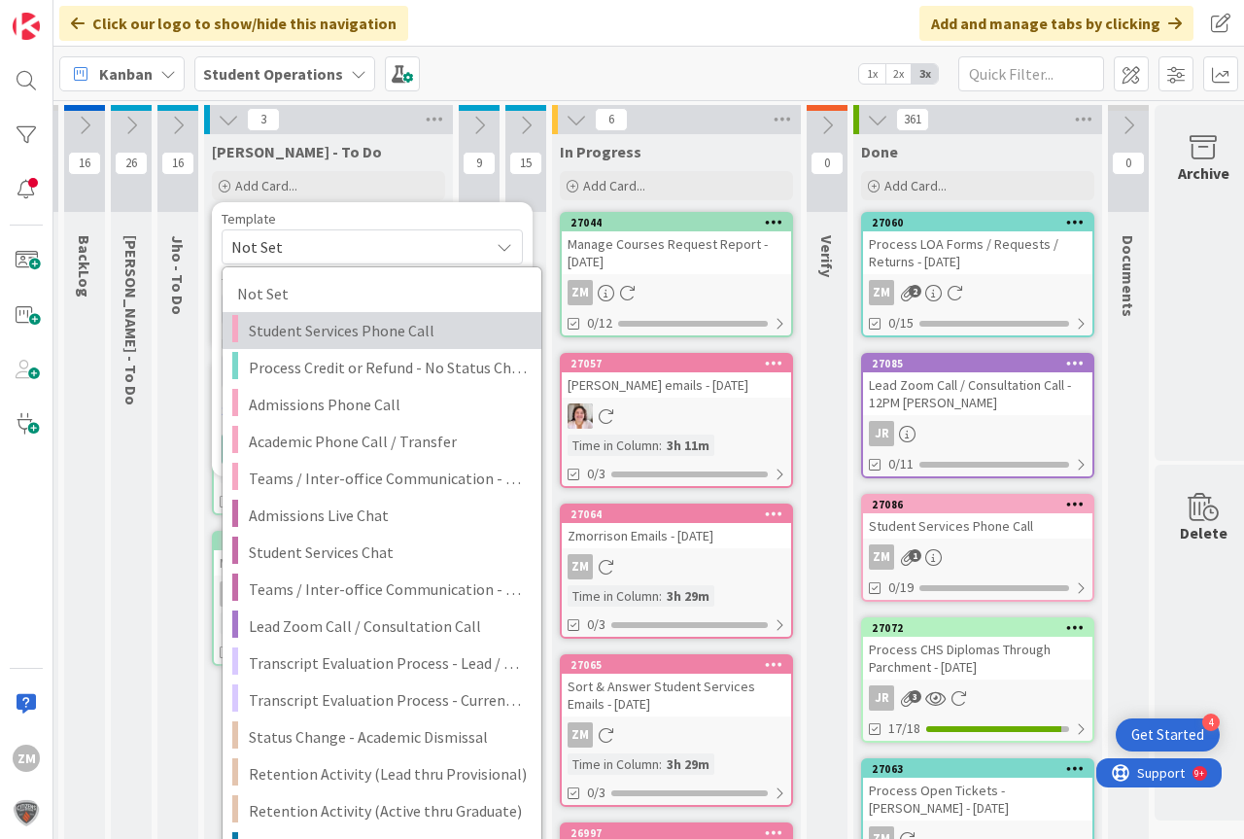
click at [363, 328] on span "Student Services Phone Call" at bounding box center [388, 330] width 278 height 25
type textarea "x"
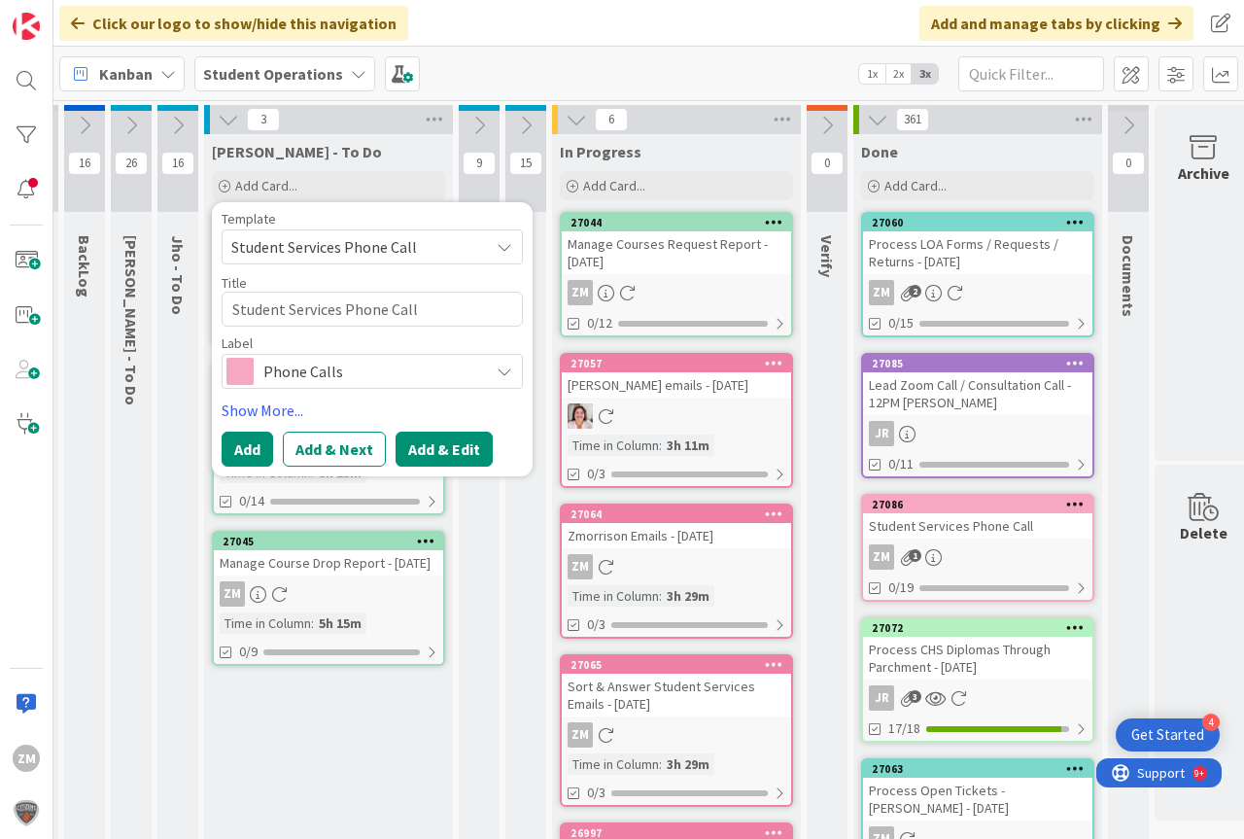
click at [437, 447] on button "Add & Edit" at bounding box center [444, 448] width 97 height 35
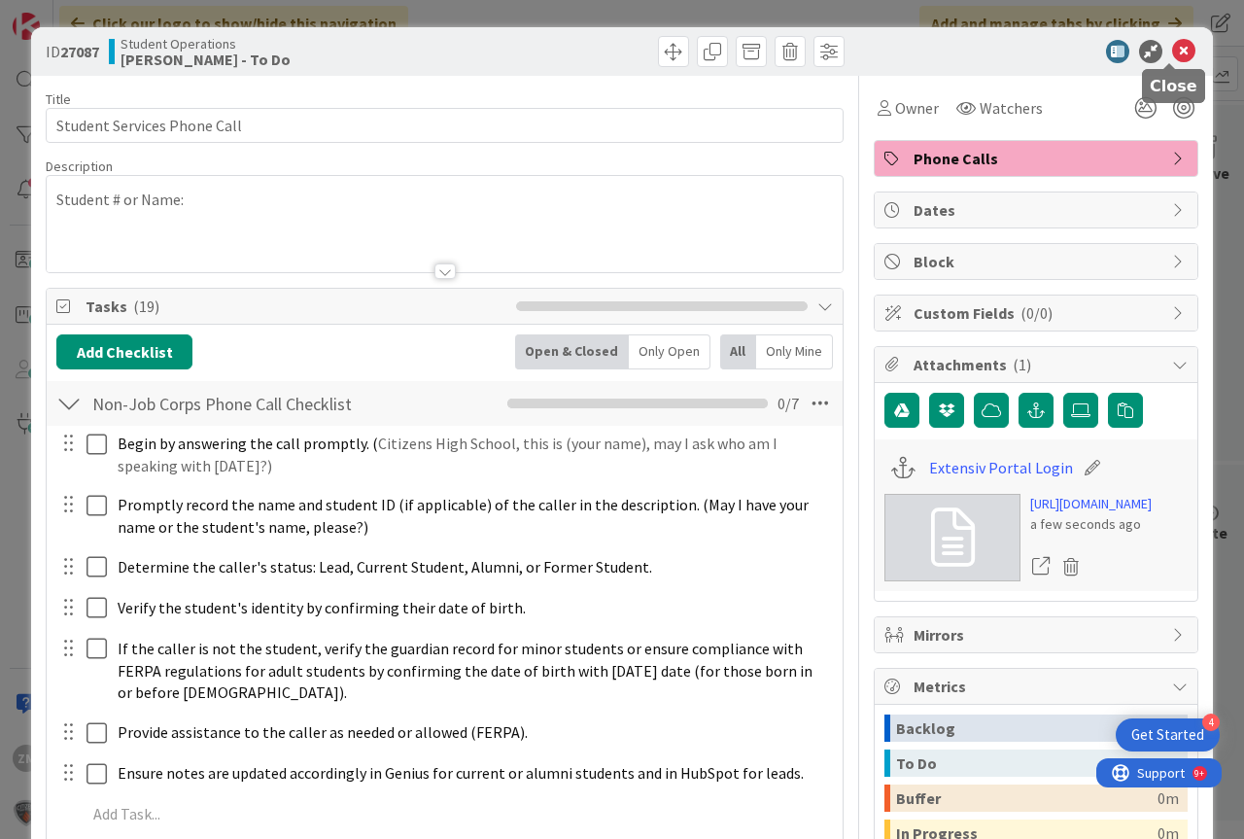
drag, startPoint x: 1167, startPoint y: 51, endPoint x: 1056, endPoint y: 93, distance: 118.8
click at [1172, 51] on icon at bounding box center [1183, 51] width 23 height 23
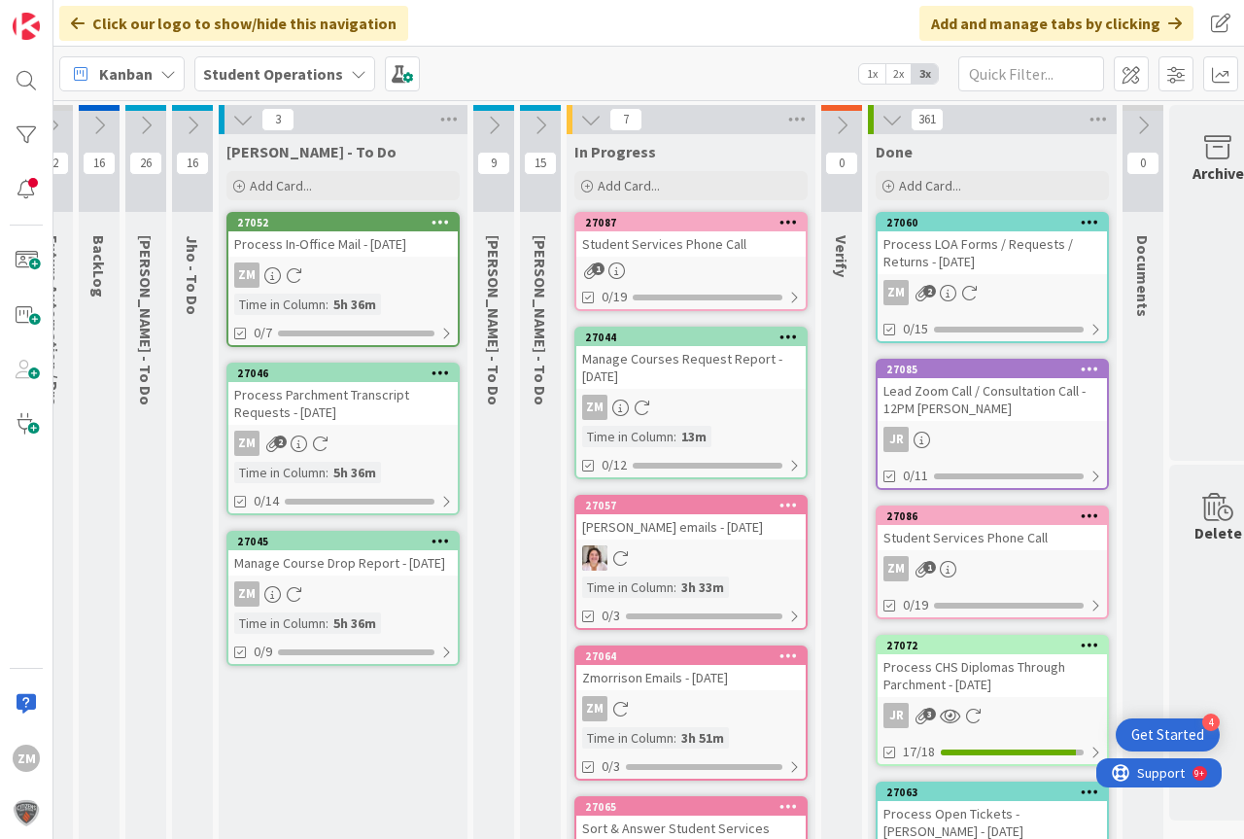
click at [790, 220] on icon at bounding box center [788, 222] width 18 height 14
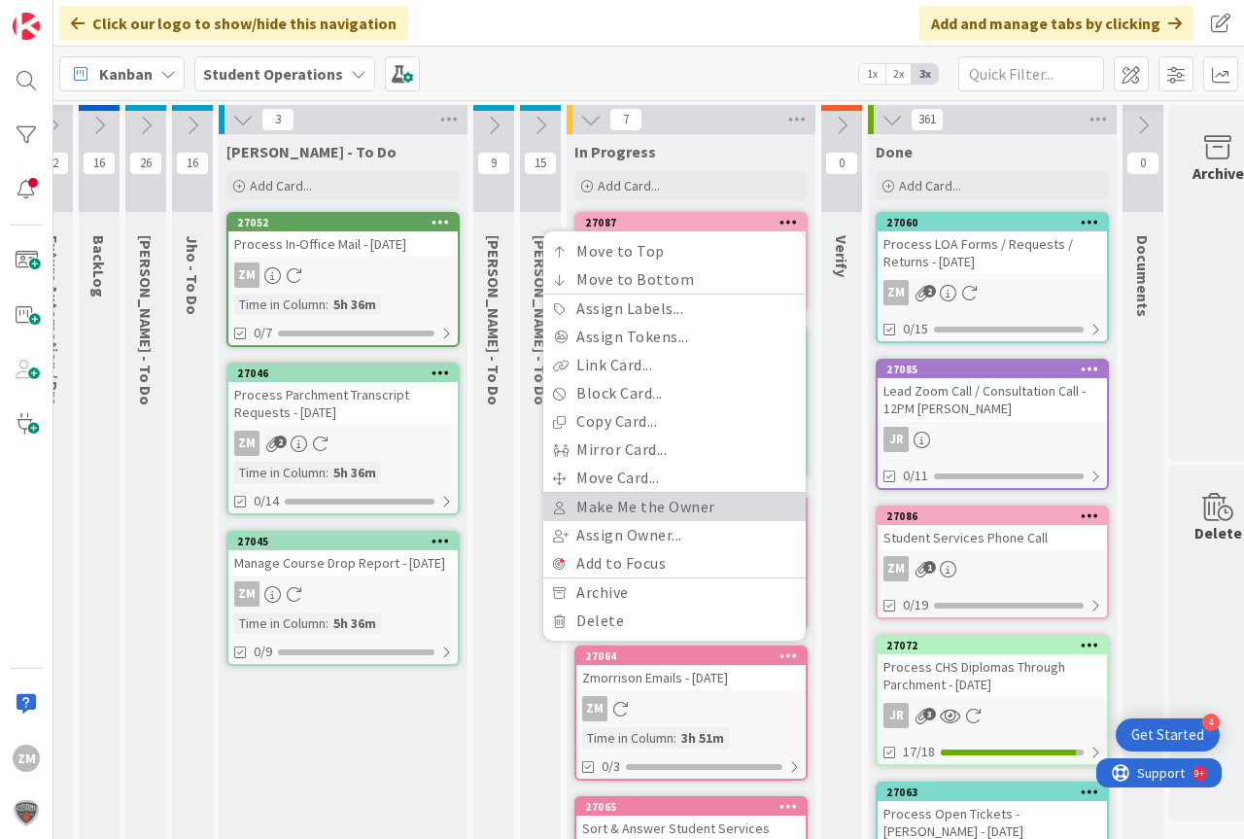
click at [630, 504] on link "Make Me the Owner" at bounding box center [674, 507] width 262 height 28
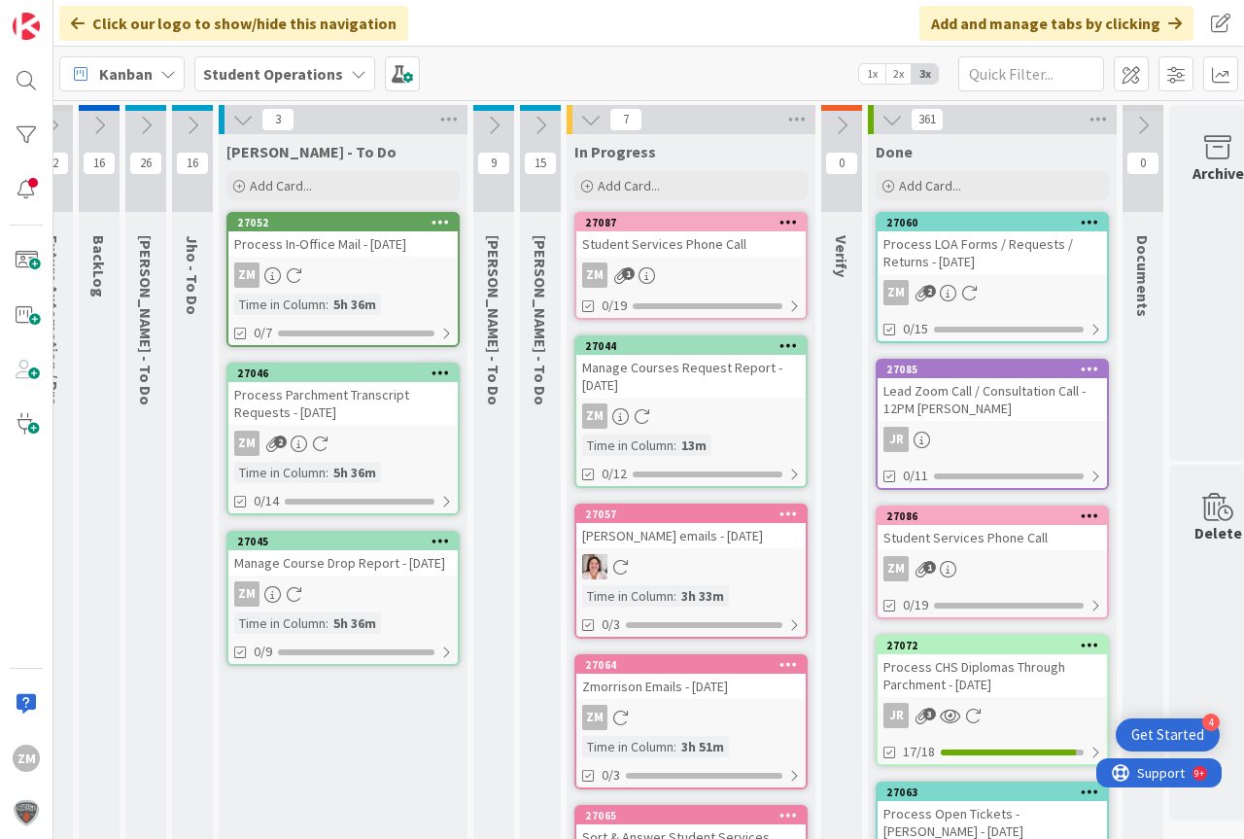
click at [635, 266] on div "ZM 1" at bounding box center [690, 274] width 229 height 25
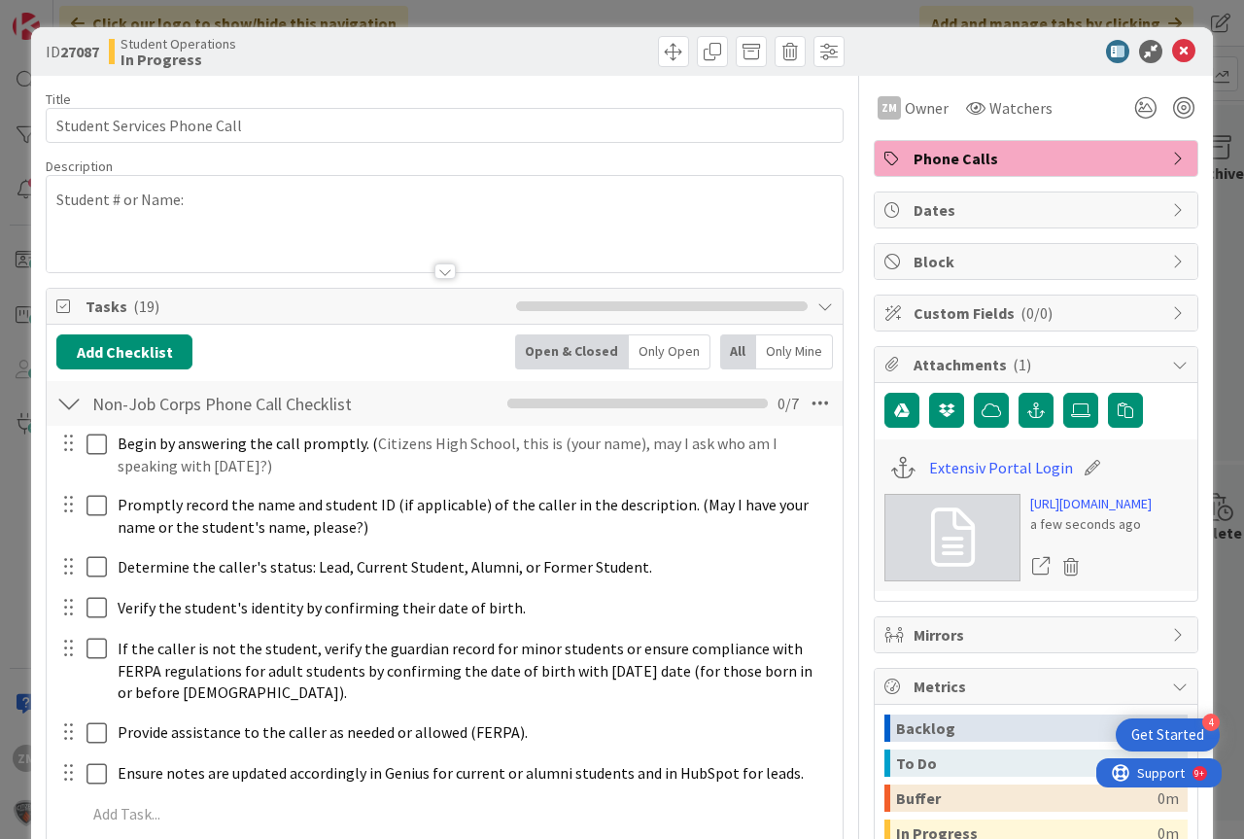
click at [208, 201] on p "Student # or Name:" at bounding box center [444, 200] width 776 height 22
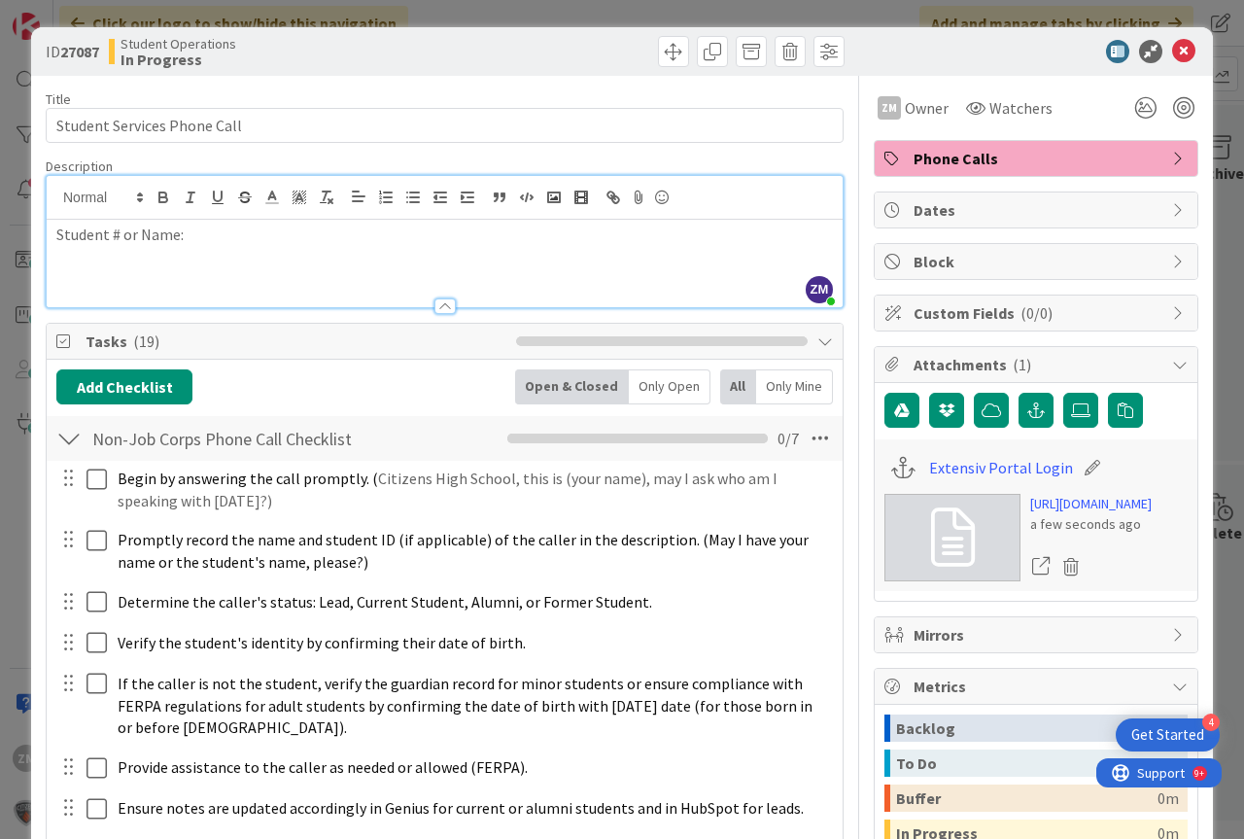
click at [237, 247] on div "Student # or Name:" at bounding box center [445, 263] width 796 height 87
click at [1172, 54] on icon at bounding box center [1183, 51] width 23 height 23
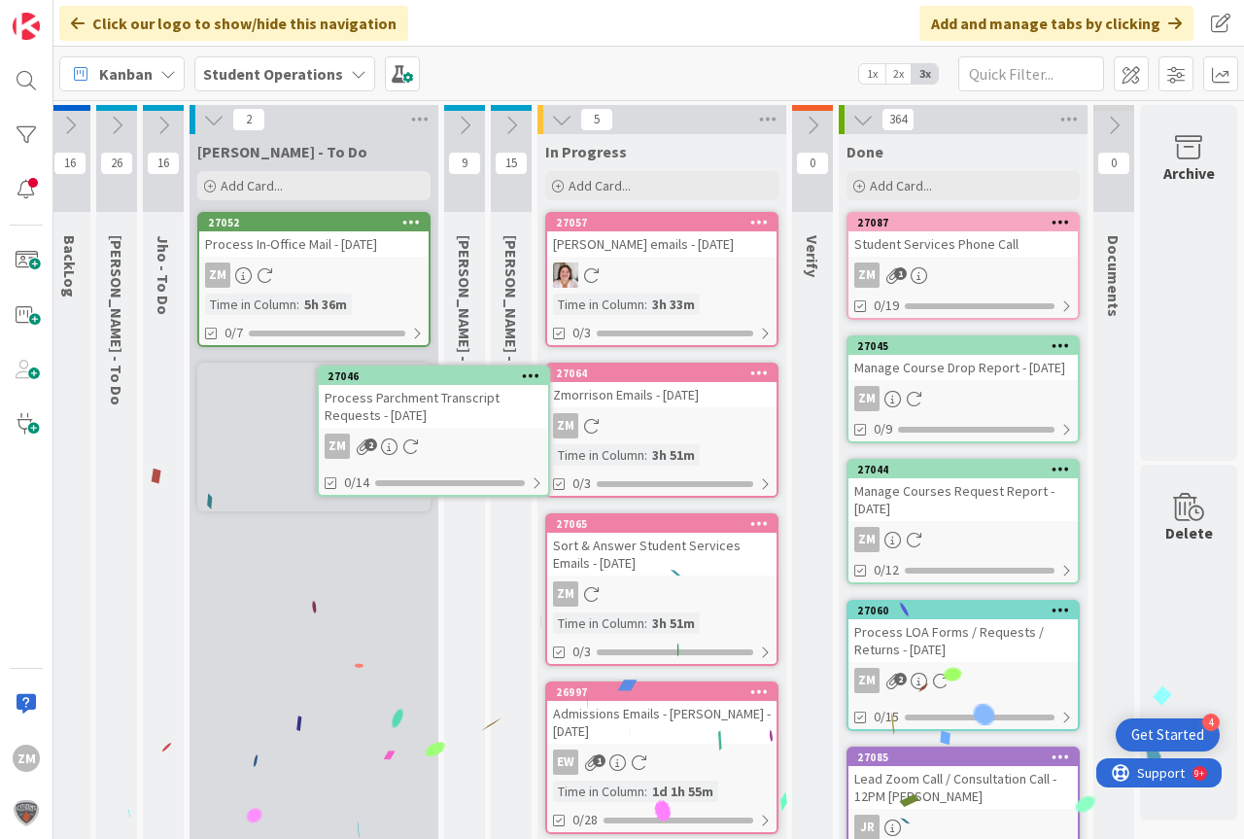
scroll to position [0, 47]
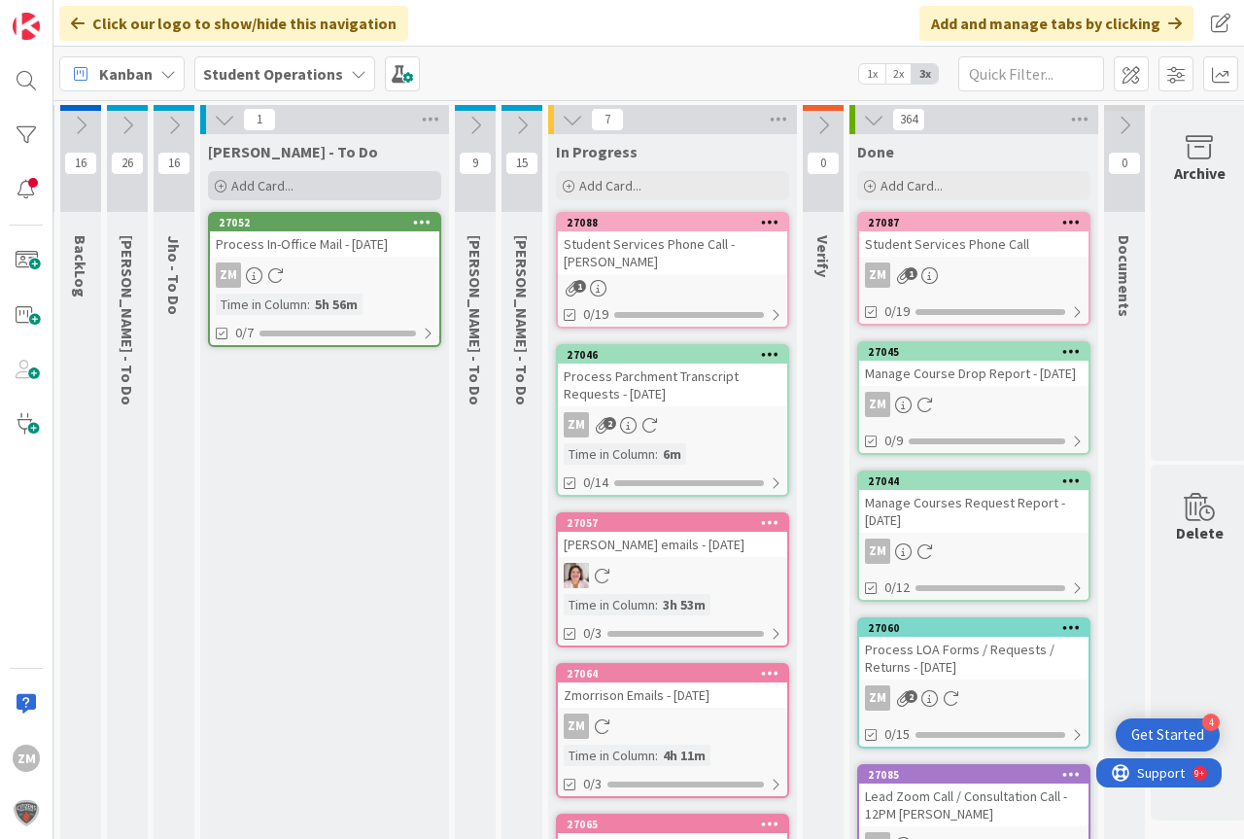
click at [258, 180] on span "Add Card..." at bounding box center [262, 185] width 62 height 17
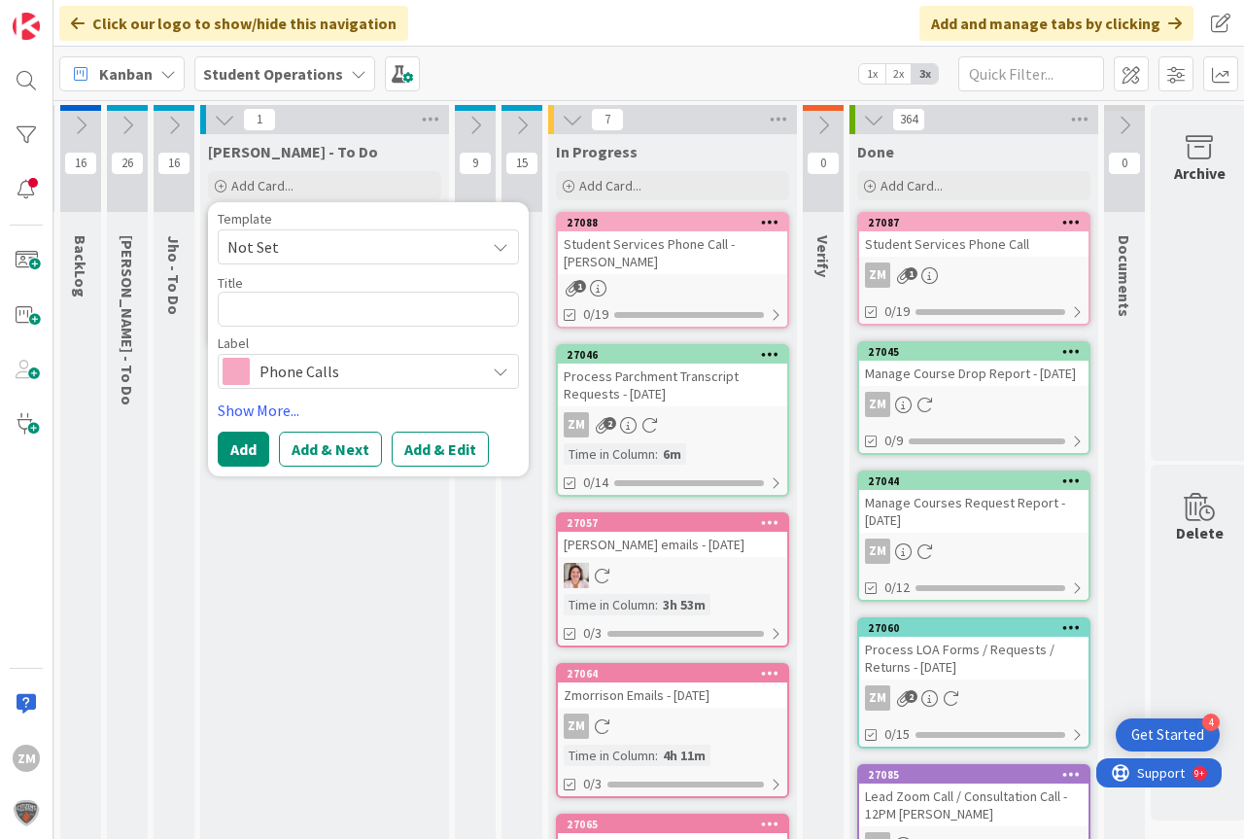
click at [508, 245] on span "Not Set" at bounding box center [368, 246] width 301 height 35
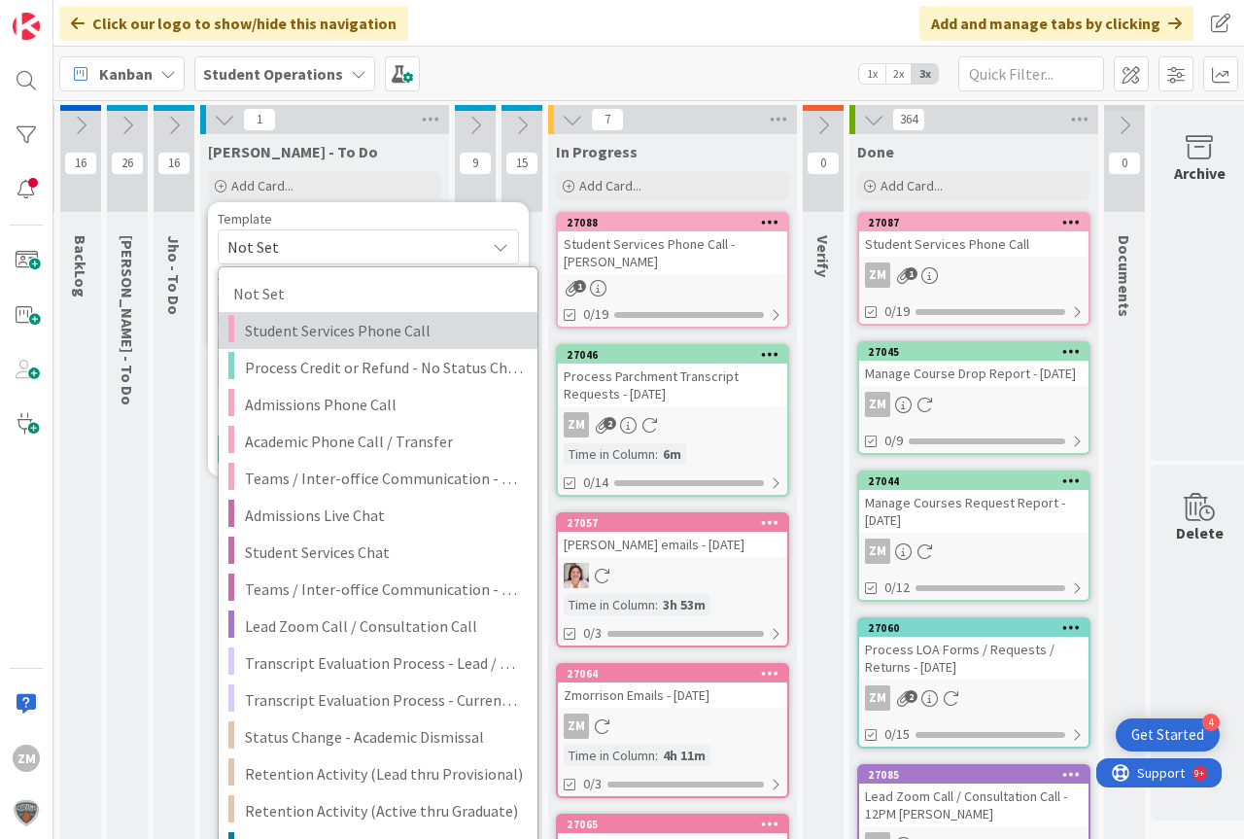
click at [397, 324] on span "Student Services Phone Call" at bounding box center [384, 330] width 278 height 25
type textarea "x"
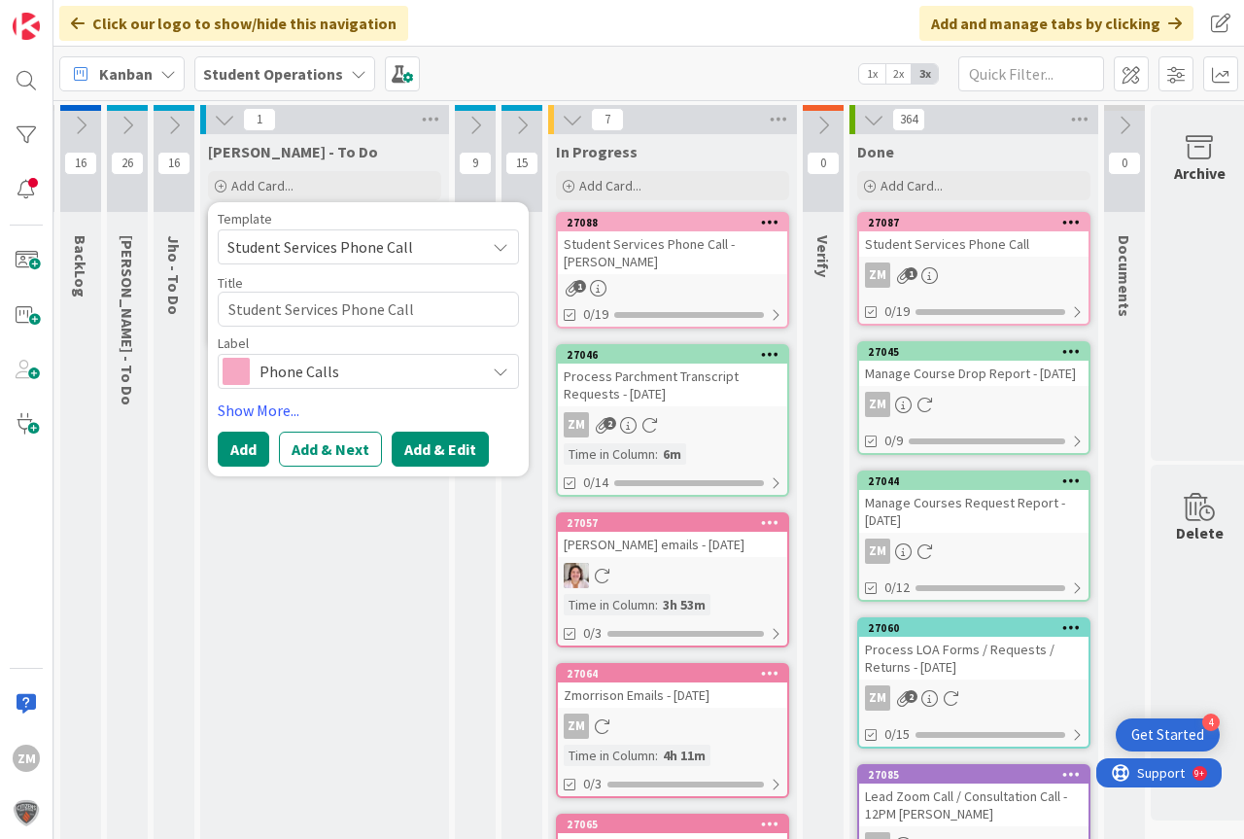
click at [440, 451] on button "Add & Edit" at bounding box center [440, 448] width 97 height 35
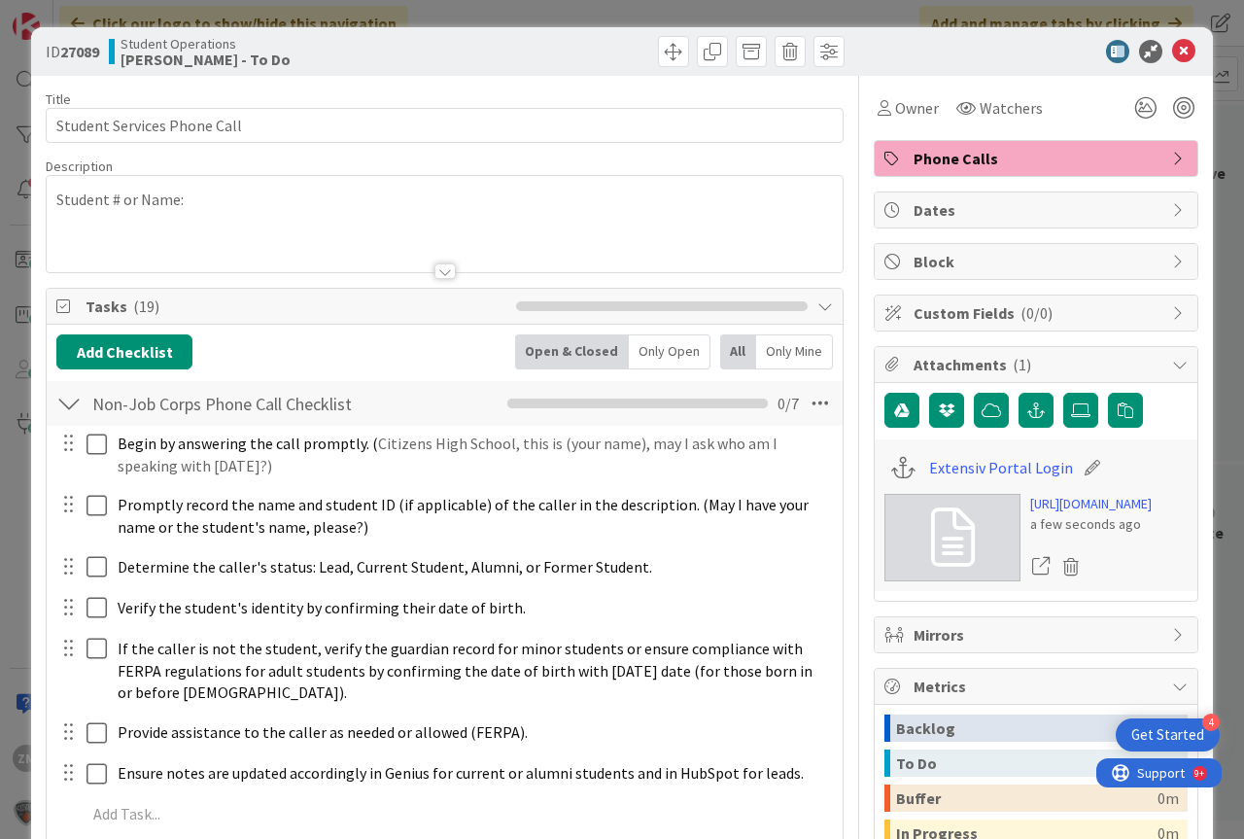
click at [589, 255] on div at bounding box center [445, 248] width 796 height 50
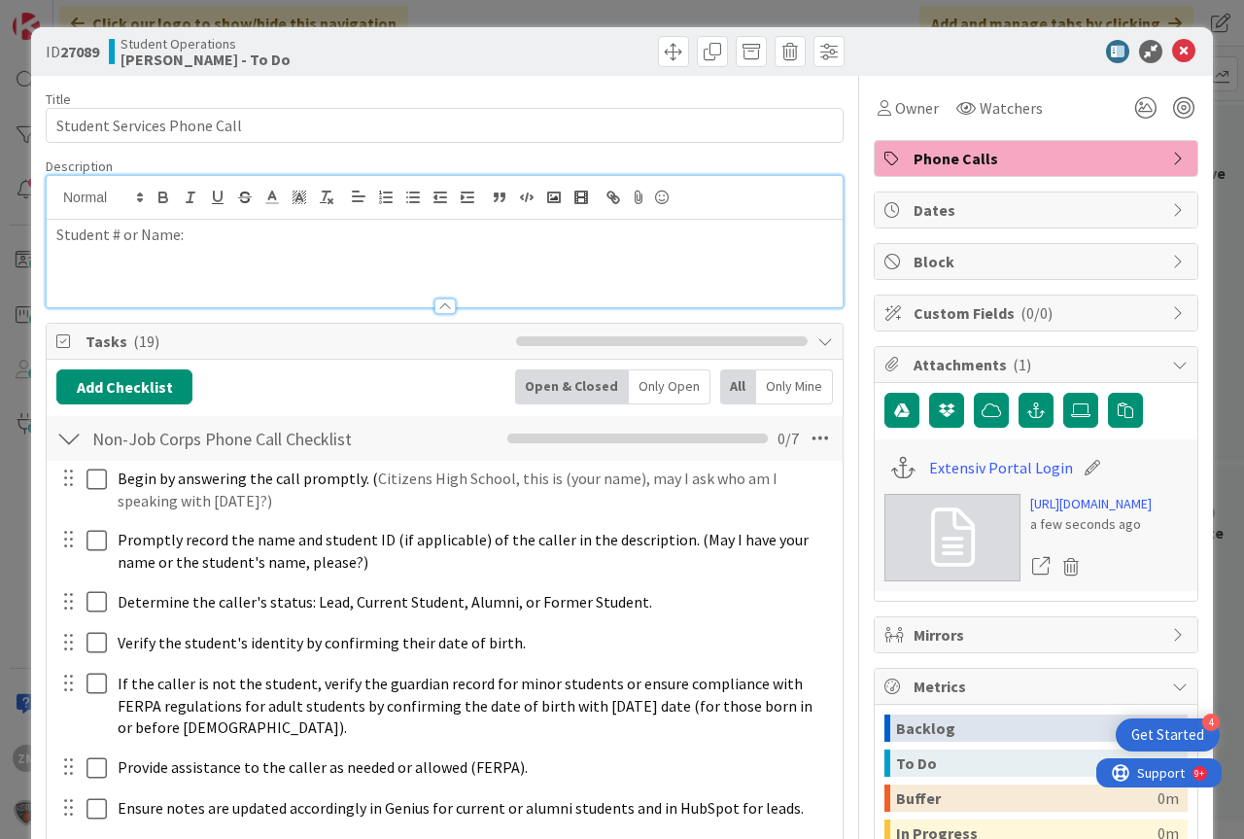
click at [229, 245] on p "Student # or Name:" at bounding box center [444, 235] width 776 height 22
click at [1156, 55] on div at bounding box center [1026, 51] width 344 height 23
click at [1172, 50] on icon at bounding box center [1183, 51] width 23 height 23
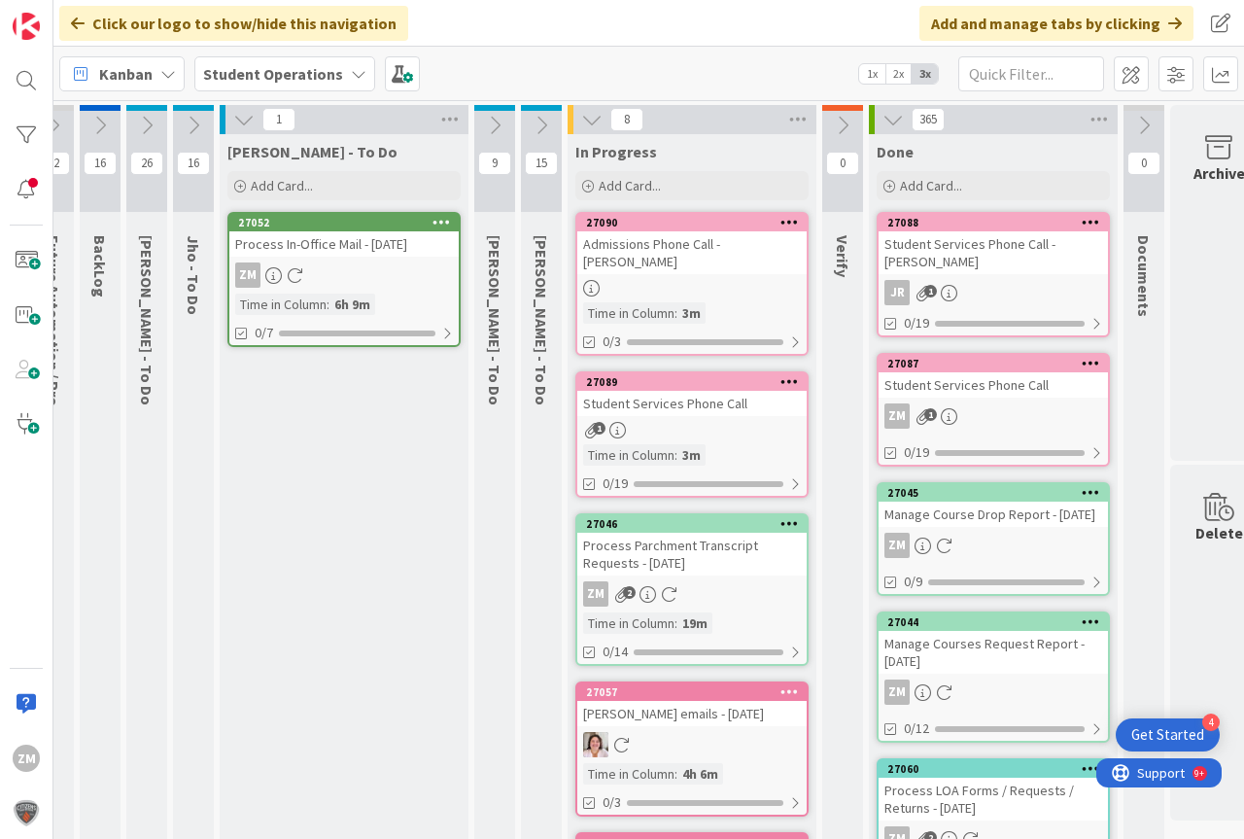
click at [627, 427] on div "1" at bounding box center [691, 430] width 229 height 17
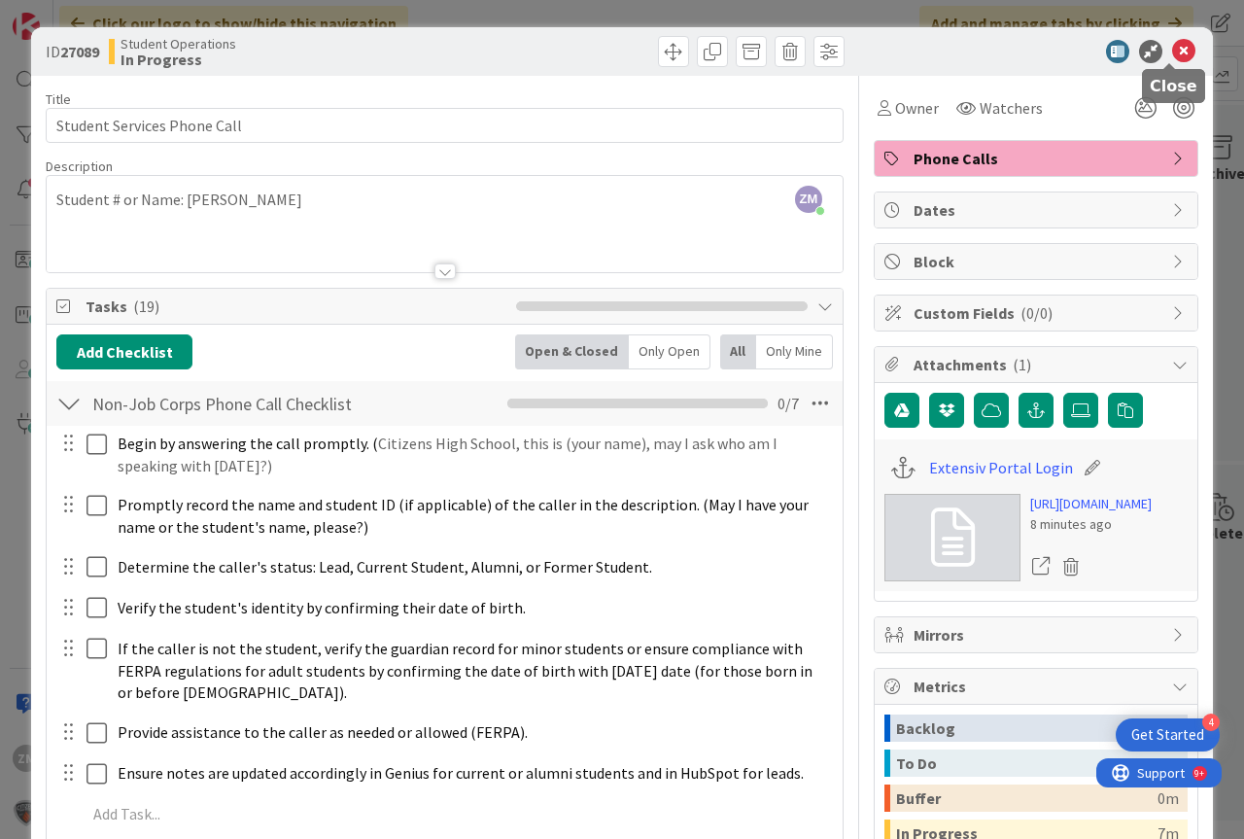
click at [1172, 49] on icon at bounding box center [1183, 51] width 23 height 23
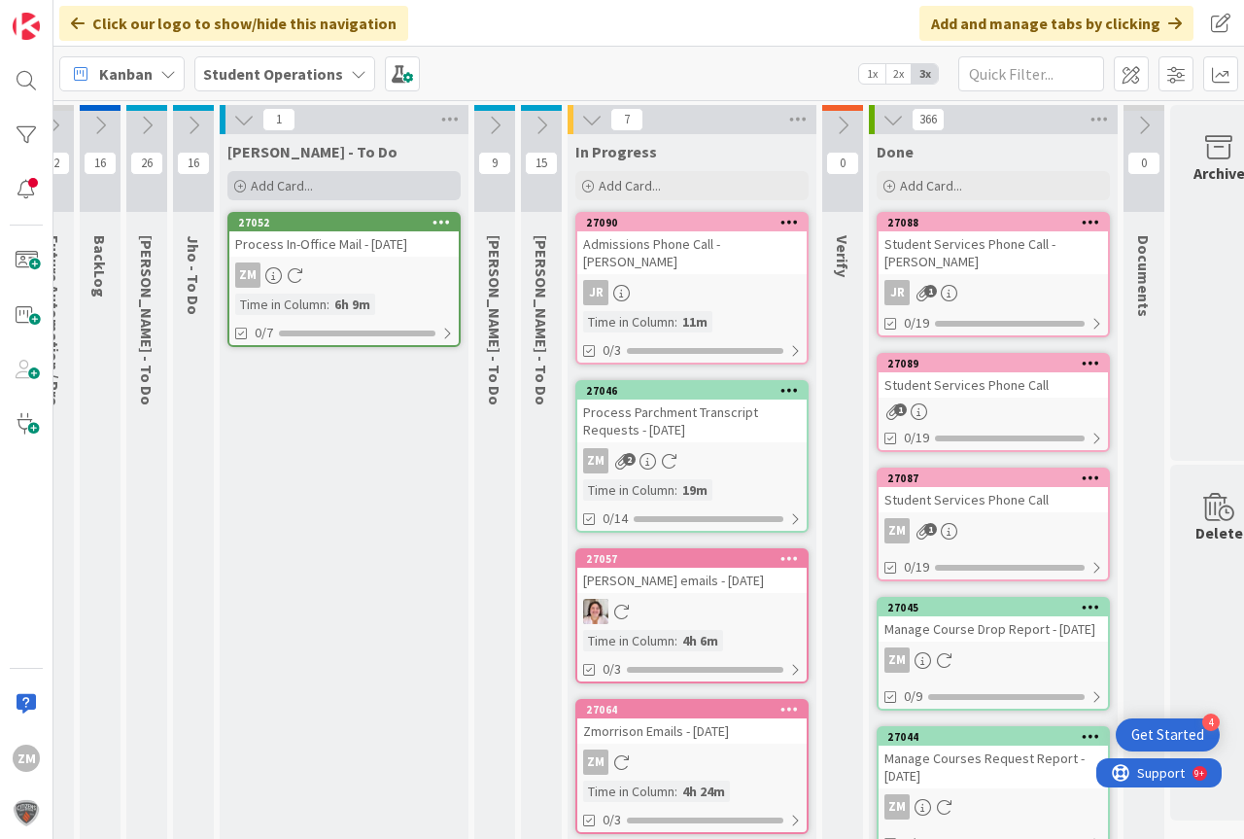
click at [269, 188] on span "Add Card..." at bounding box center [282, 185] width 62 height 17
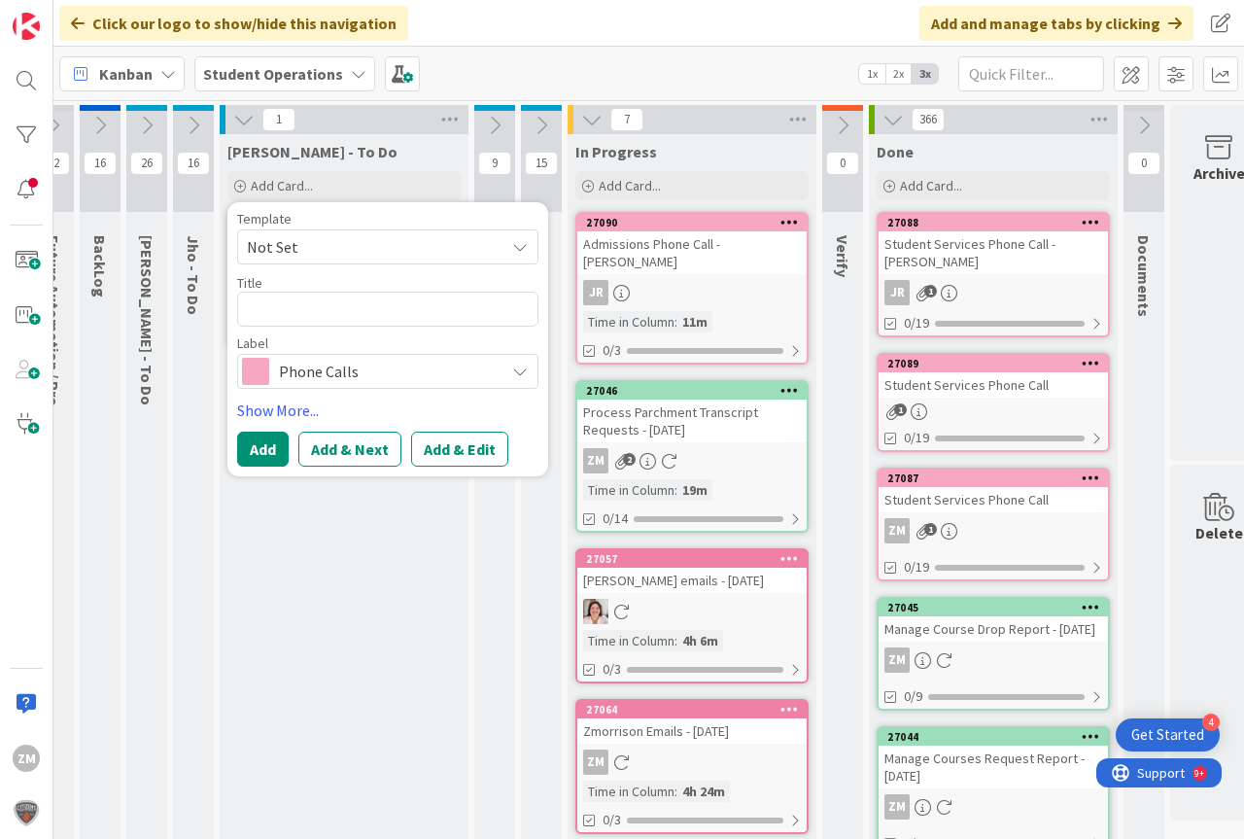
click at [528, 250] on span "Not Set" at bounding box center [387, 246] width 301 height 35
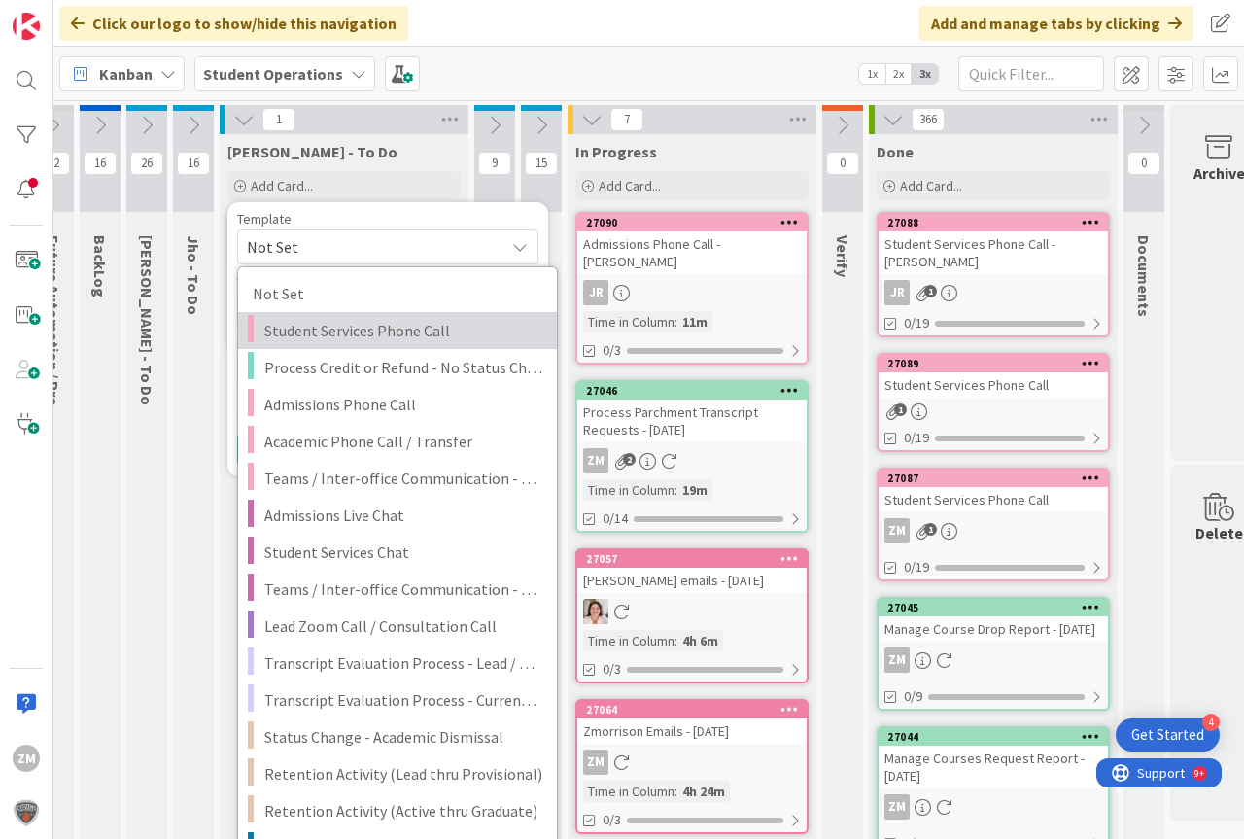
click at [343, 333] on span "Student Services Phone Call" at bounding box center [403, 330] width 278 height 25
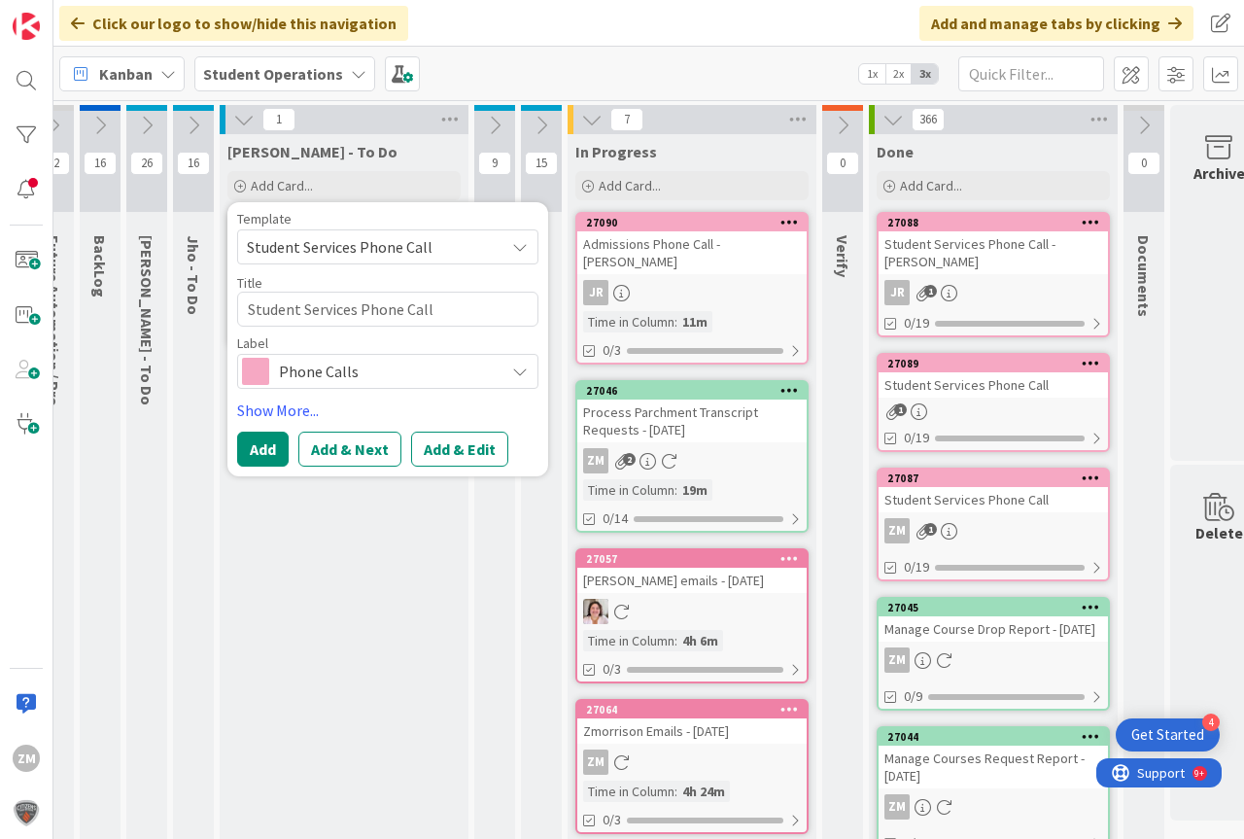
drag, startPoint x: 370, startPoint y: 563, endPoint x: 365, endPoint y: 551, distance: 12.6
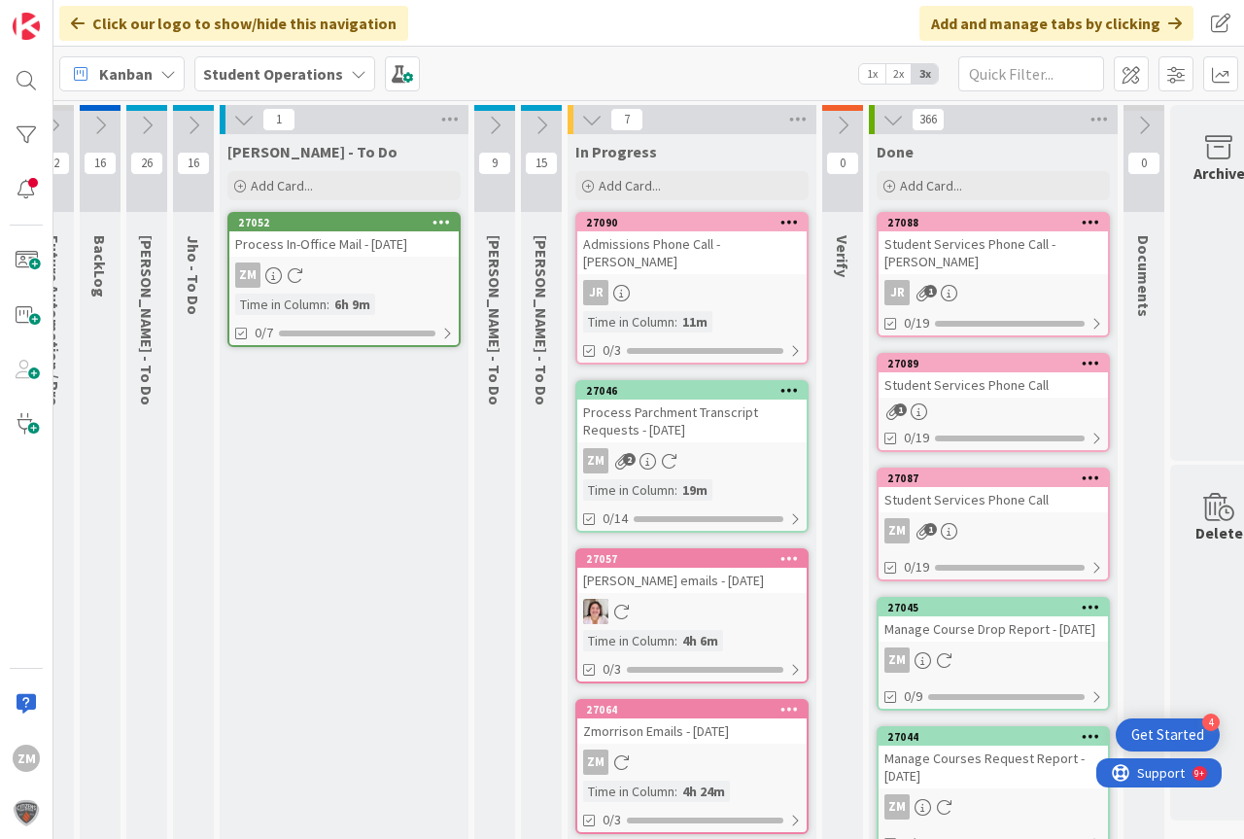
type textarea "x"
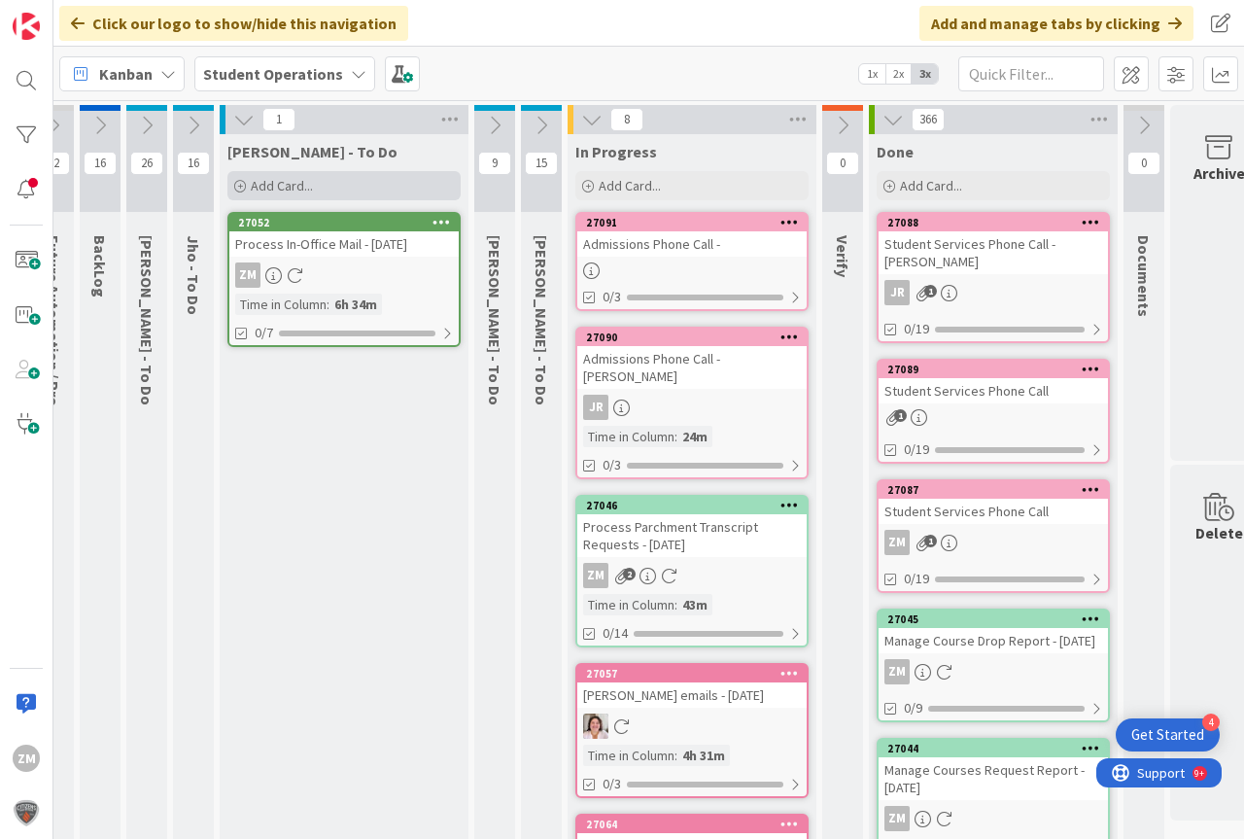
click at [263, 190] on span "Add Card..." at bounding box center [282, 185] width 62 height 17
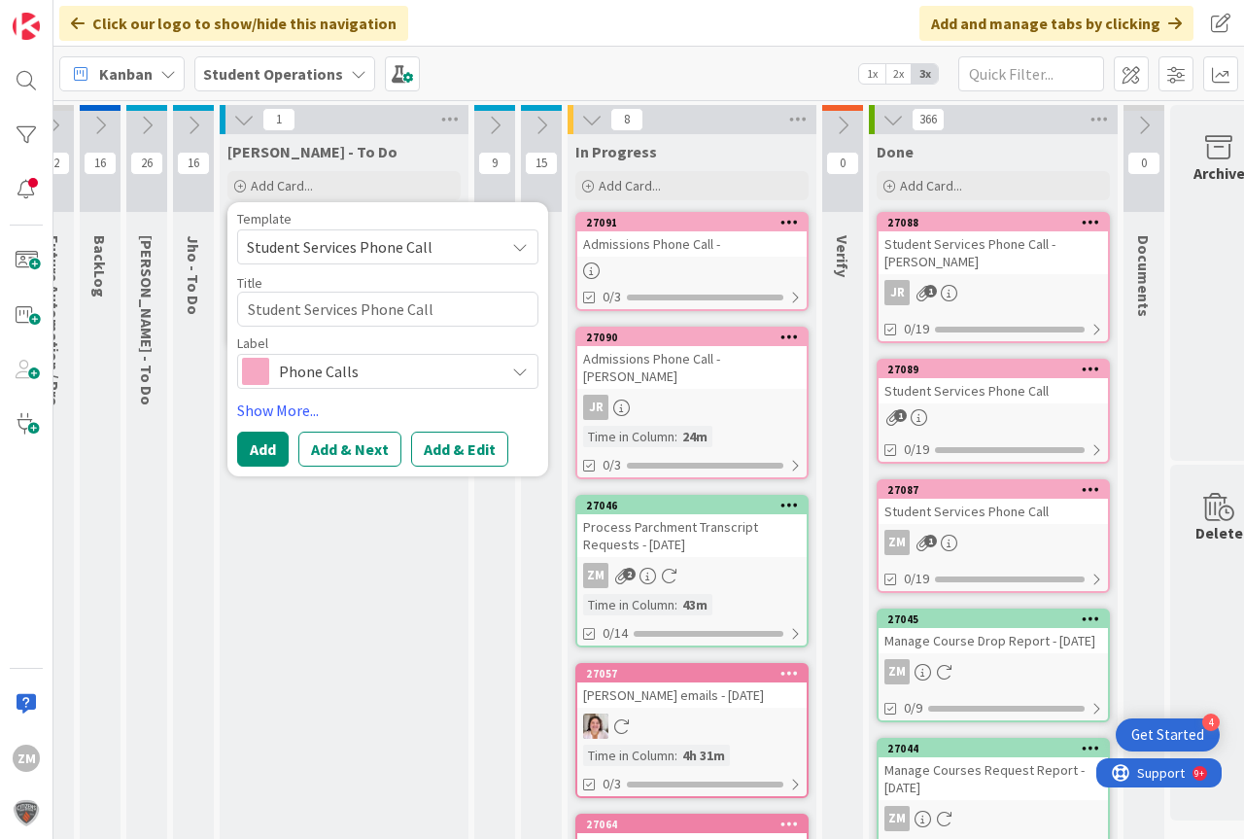
click at [522, 249] on icon at bounding box center [520, 247] width 16 height 16
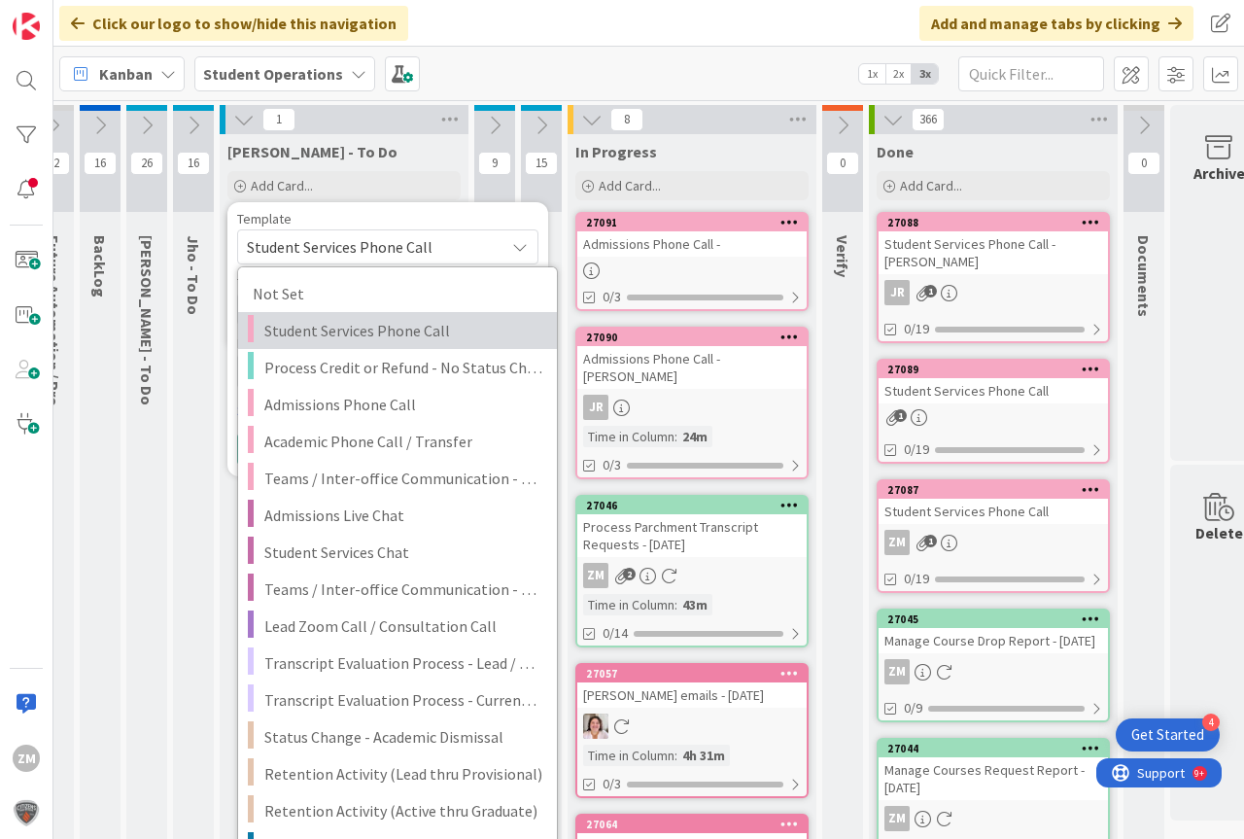
click at [373, 333] on span "Student Services Phone Call" at bounding box center [403, 330] width 278 height 25
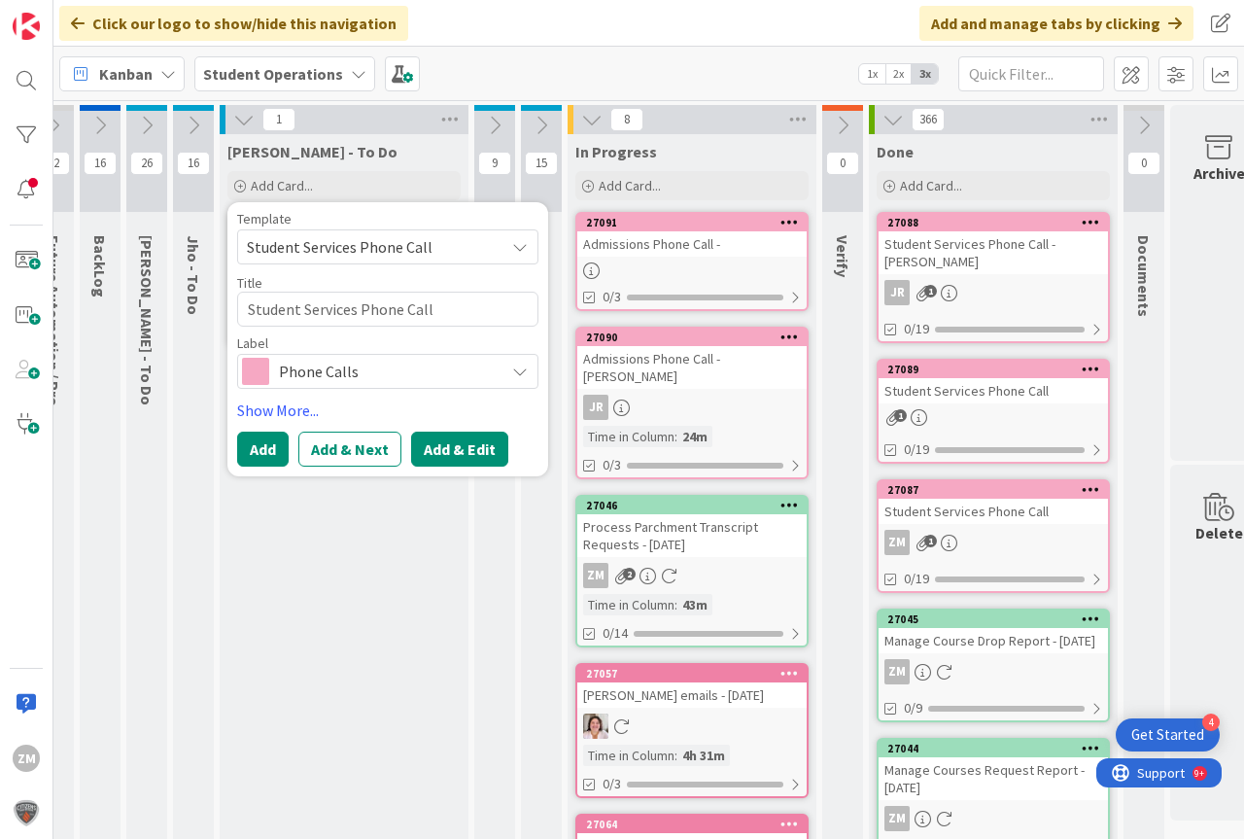
click at [486, 442] on button "Add & Edit" at bounding box center [459, 448] width 97 height 35
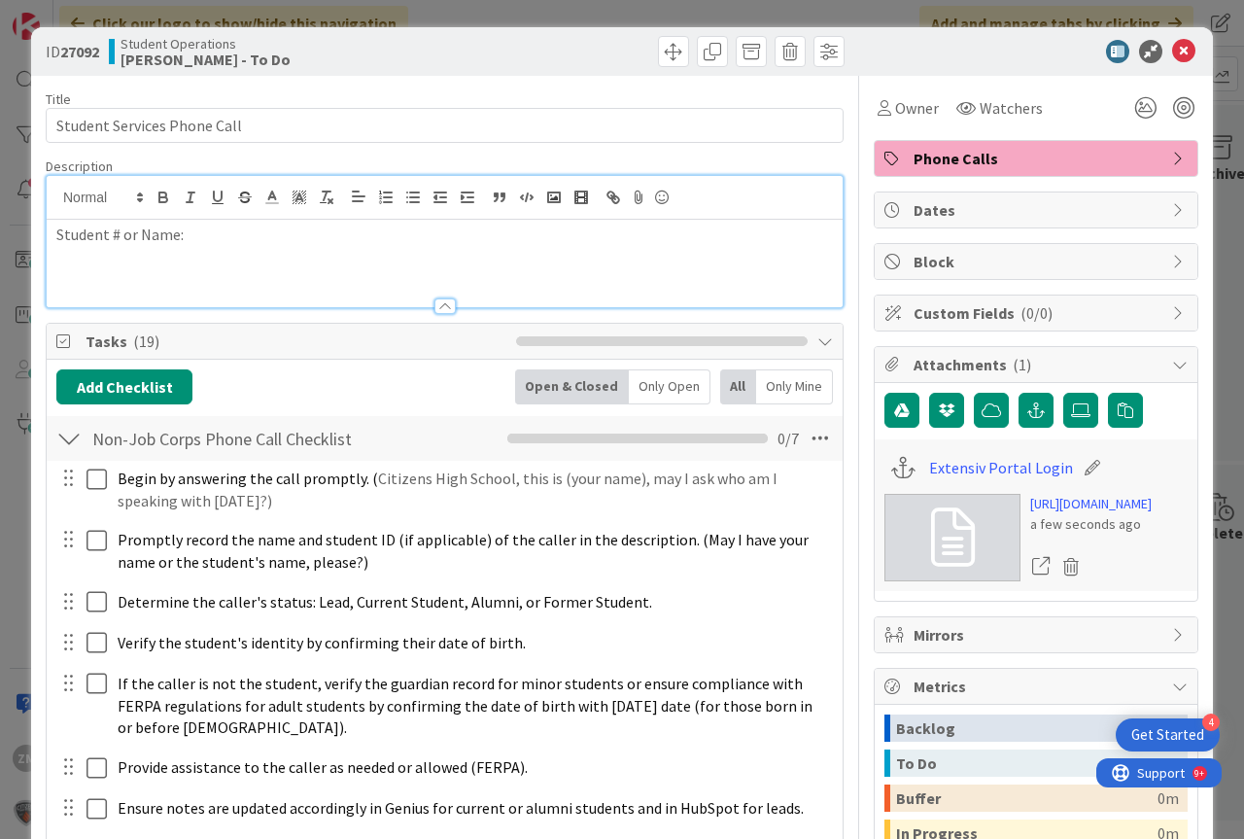
click at [237, 212] on div "Student # or Name:" at bounding box center [445, 241] width 796 height 131
click at [1172, 52] on icon at bounding box center [1183, 51] width 23 height 23
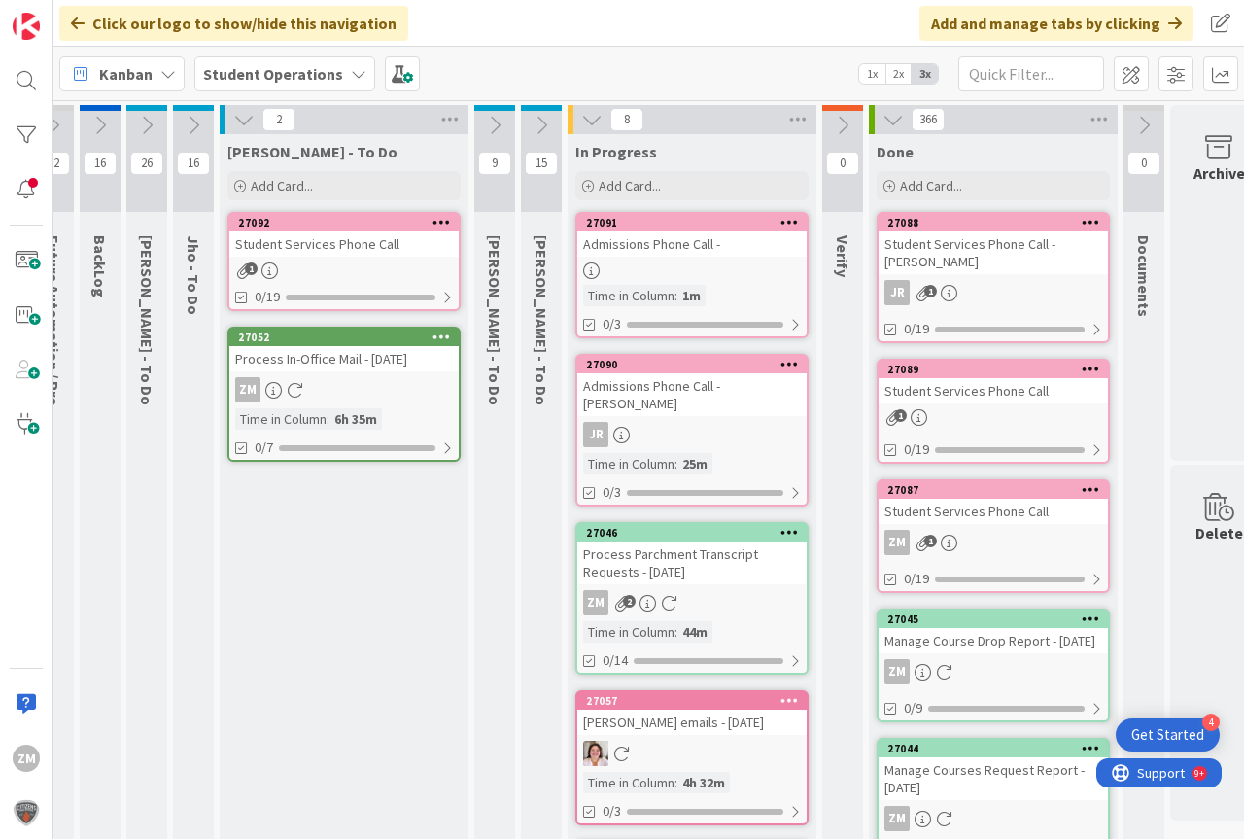
click at [447, 223] on icon at bounding box center [441, 222] width 18 height 14
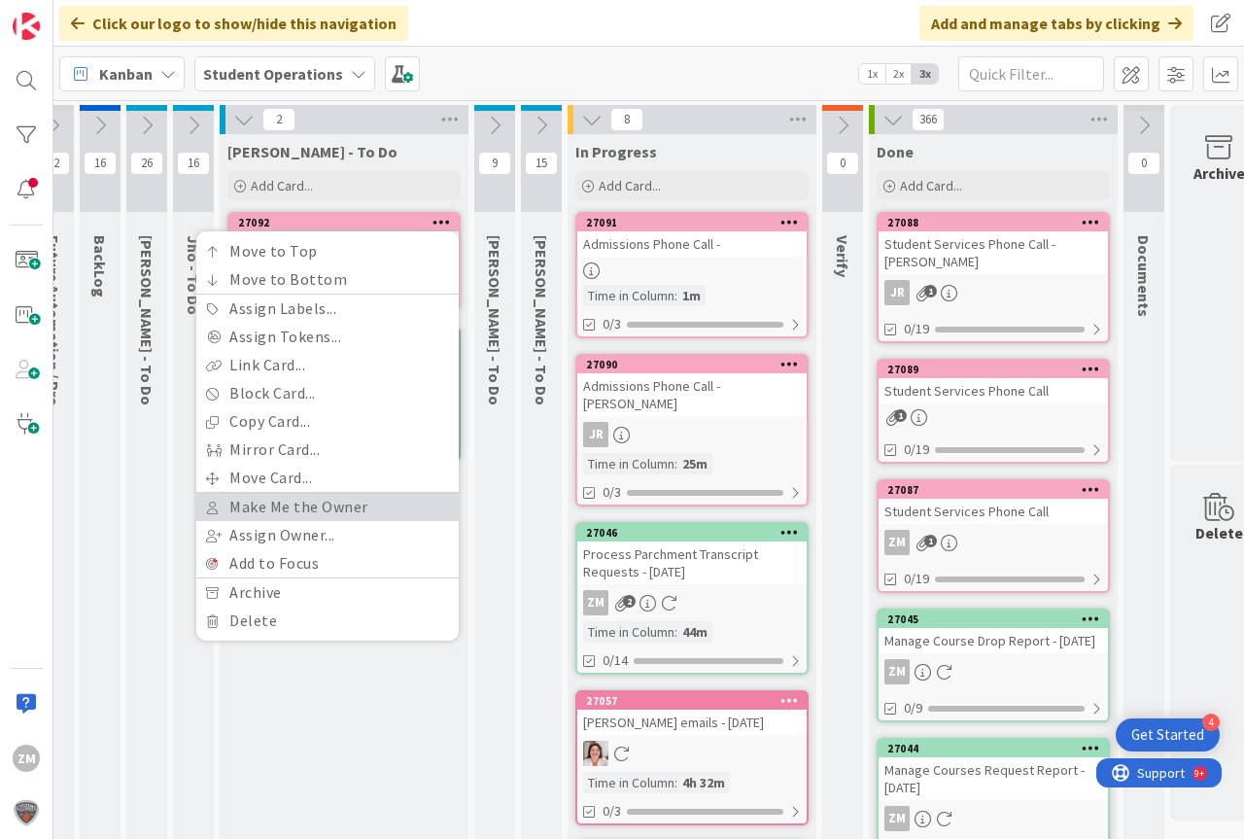
click at [297, 508] on link "Make Me the Owner" at bounding box center [327, 507] width 262 height 28
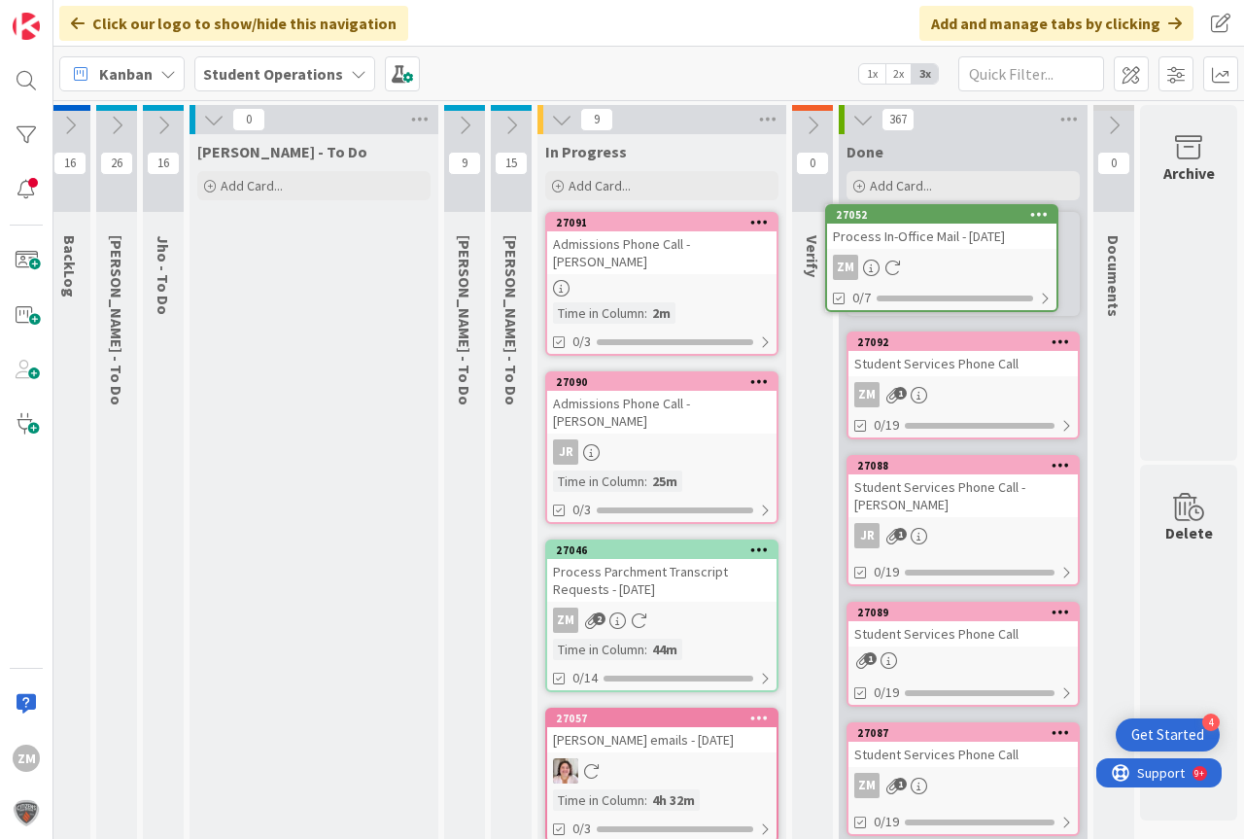
scroll to position [0, 72]
